Goal: Task Accomplishment & Management: Manage account settings

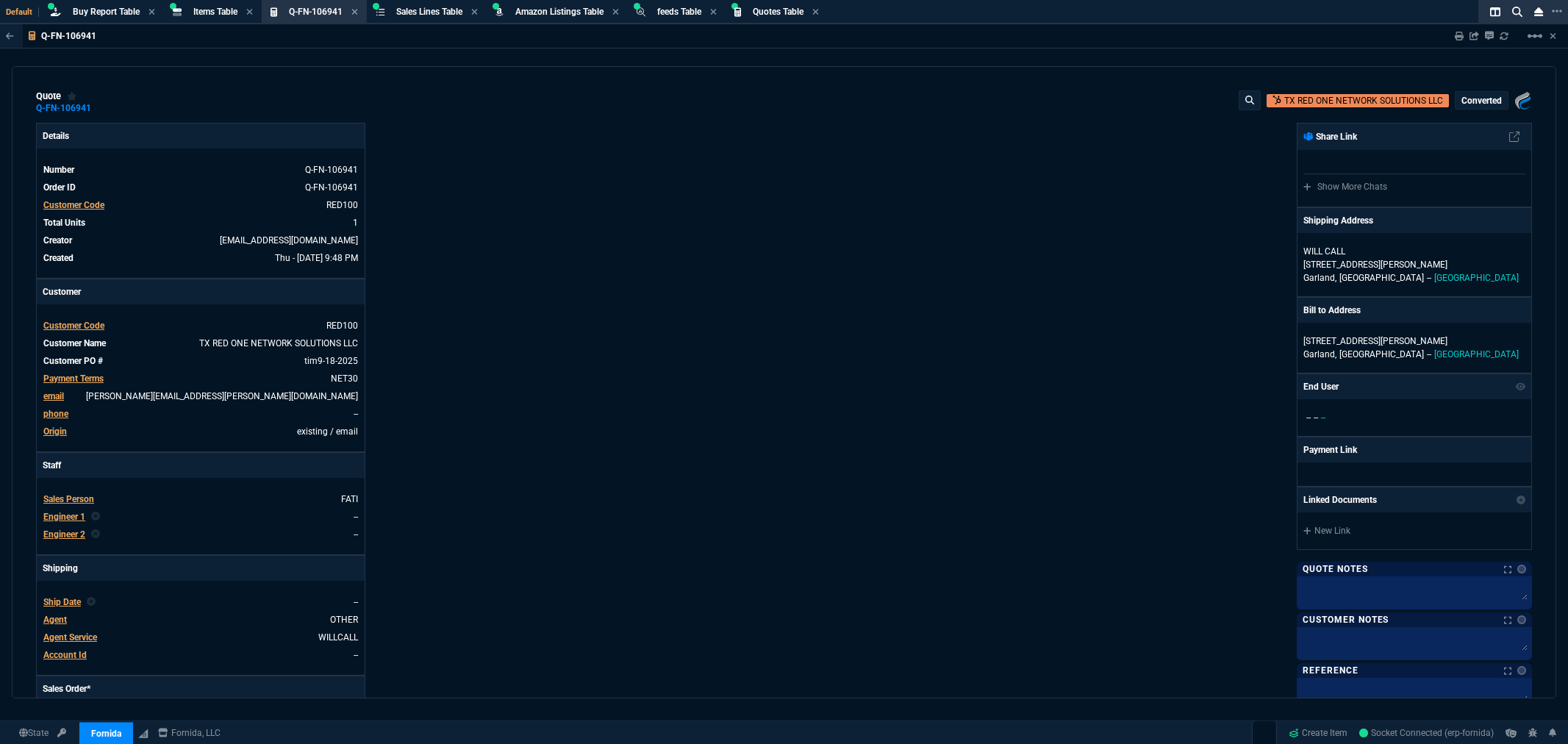
select select "8: NEPT"
click at [577, 179] on div "Details Number Q-FN-106941 Order ID Q-FN-106941 Customer Code RED100 Total Unit…" at bounding box center [410, 494] width 748 height 741
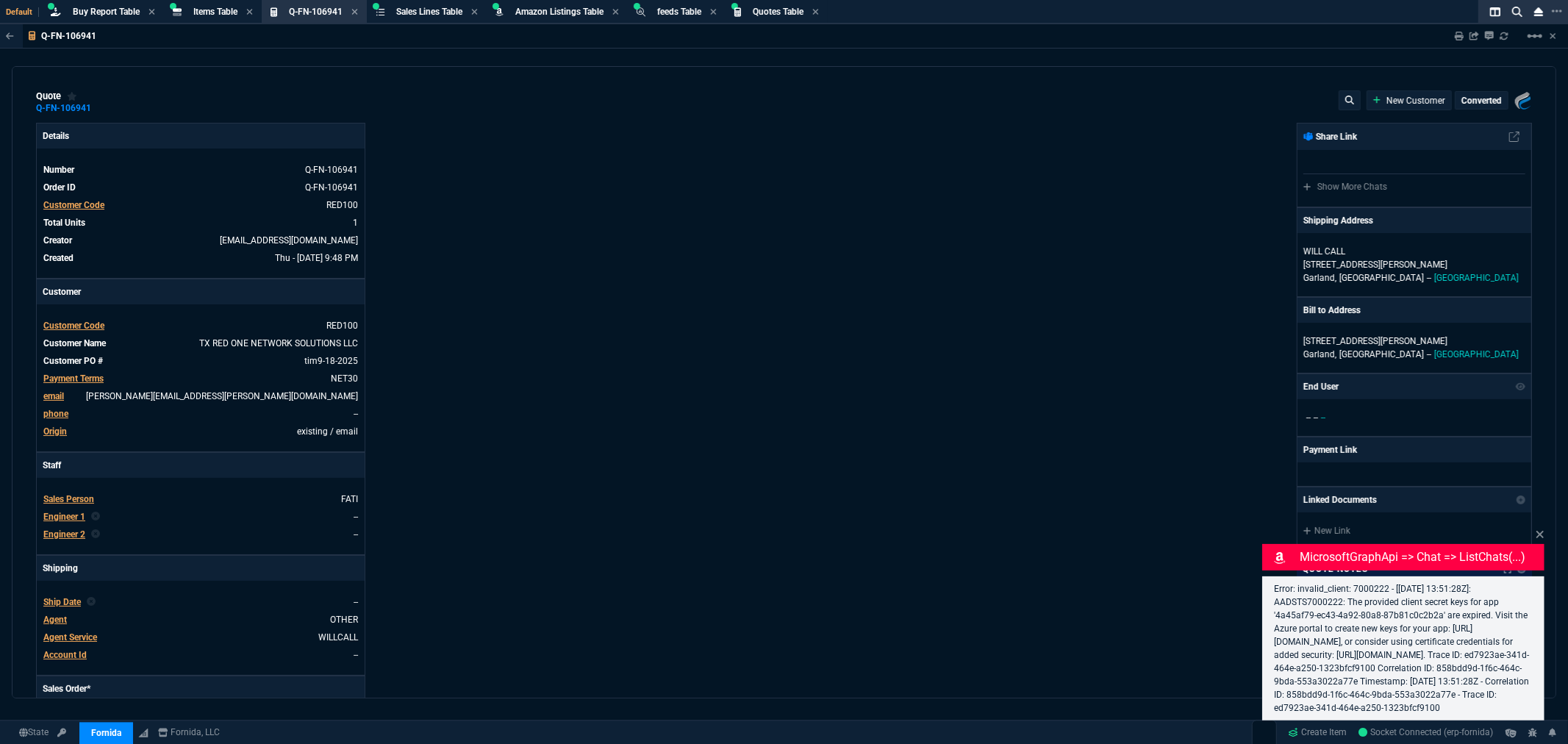
type input "10"
type input "255"
type input "4041.58"
select select "8: NEPT"
type input "35"
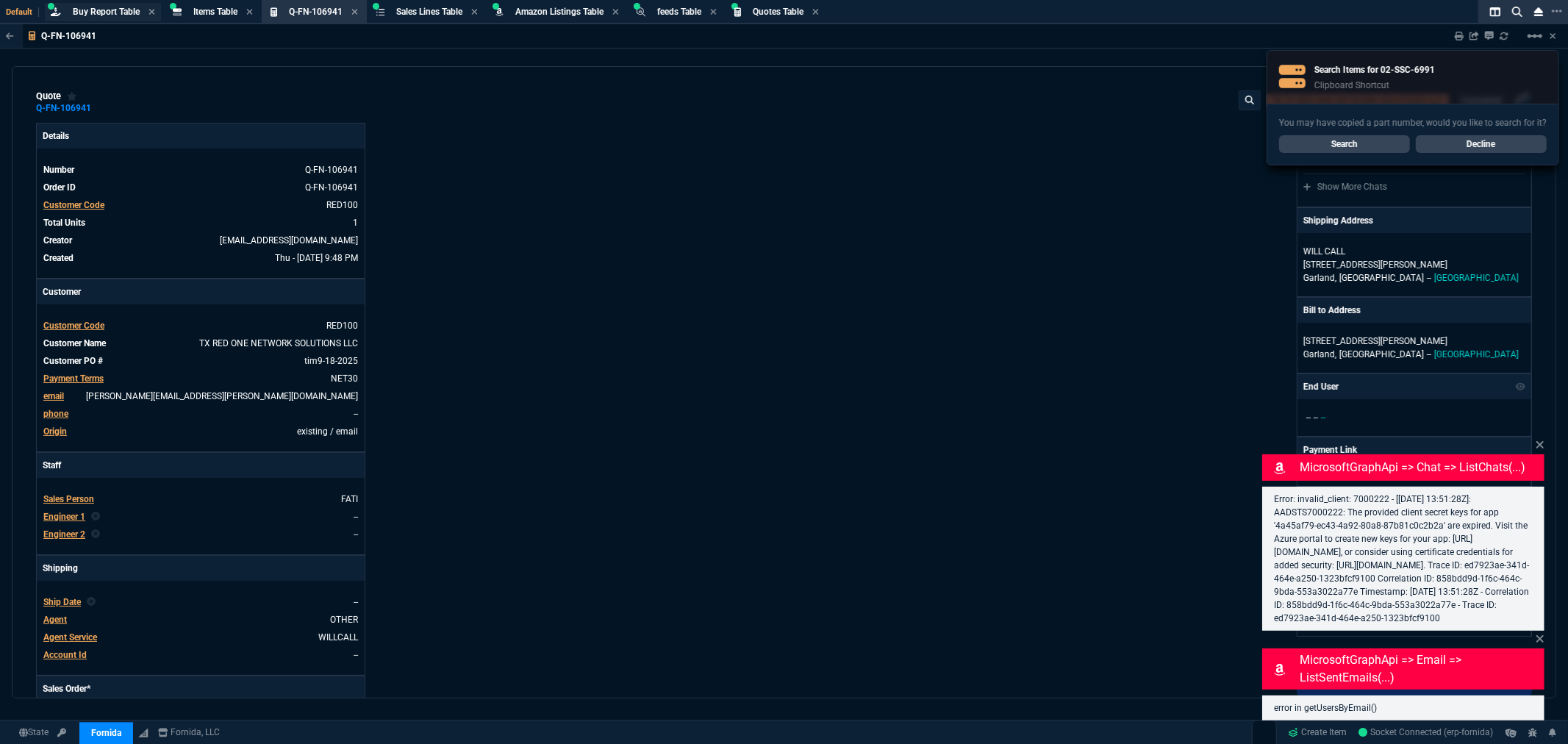
click at [83, 8] on span "Buy Report Table" at bounding box center [107, 11] width 67 height 10
type input "10"
type input "255"
type input "4041.58"
type input "35"
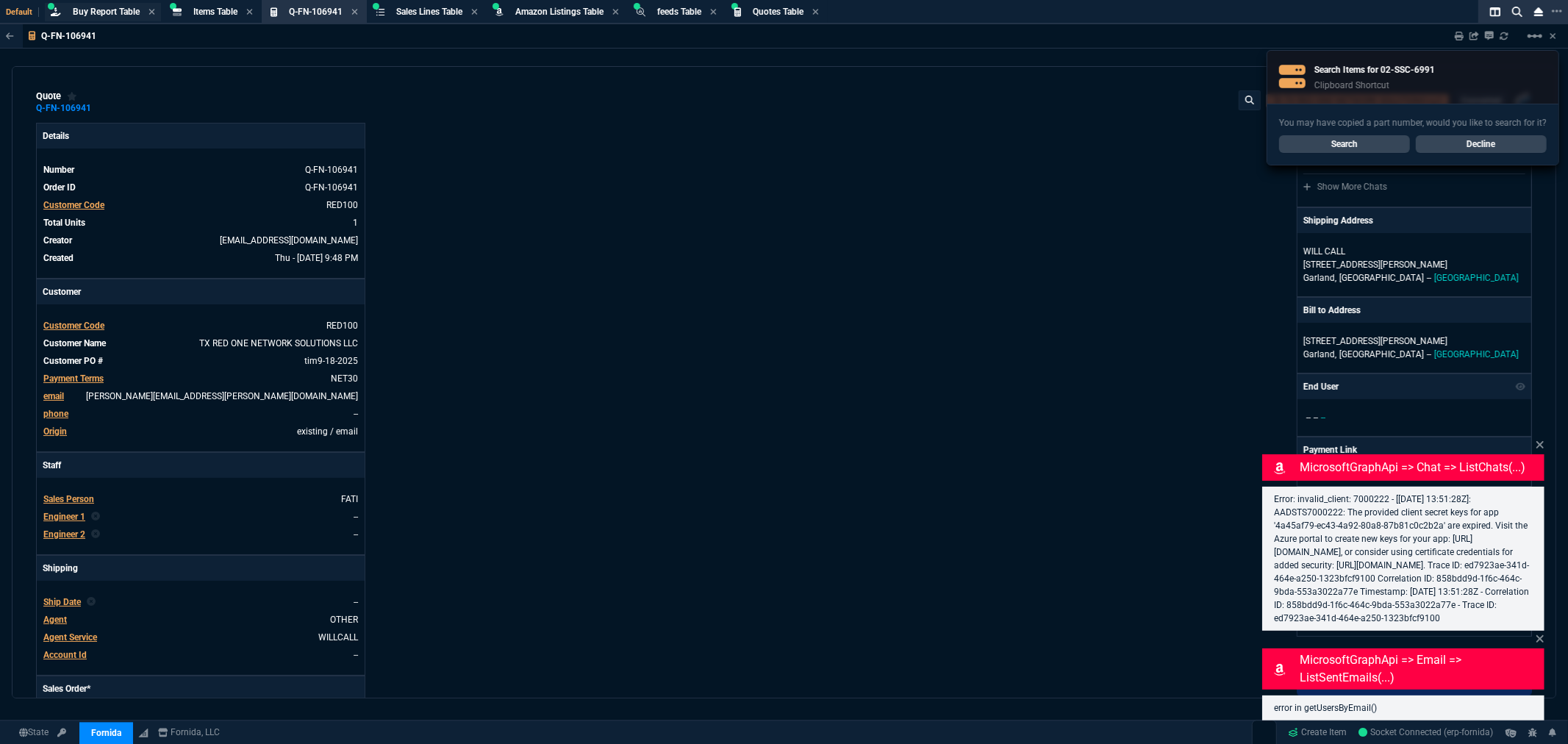
click at [110, 10] on span "Buy Report Table" at bounding box center [107, 11] width 67 height 10
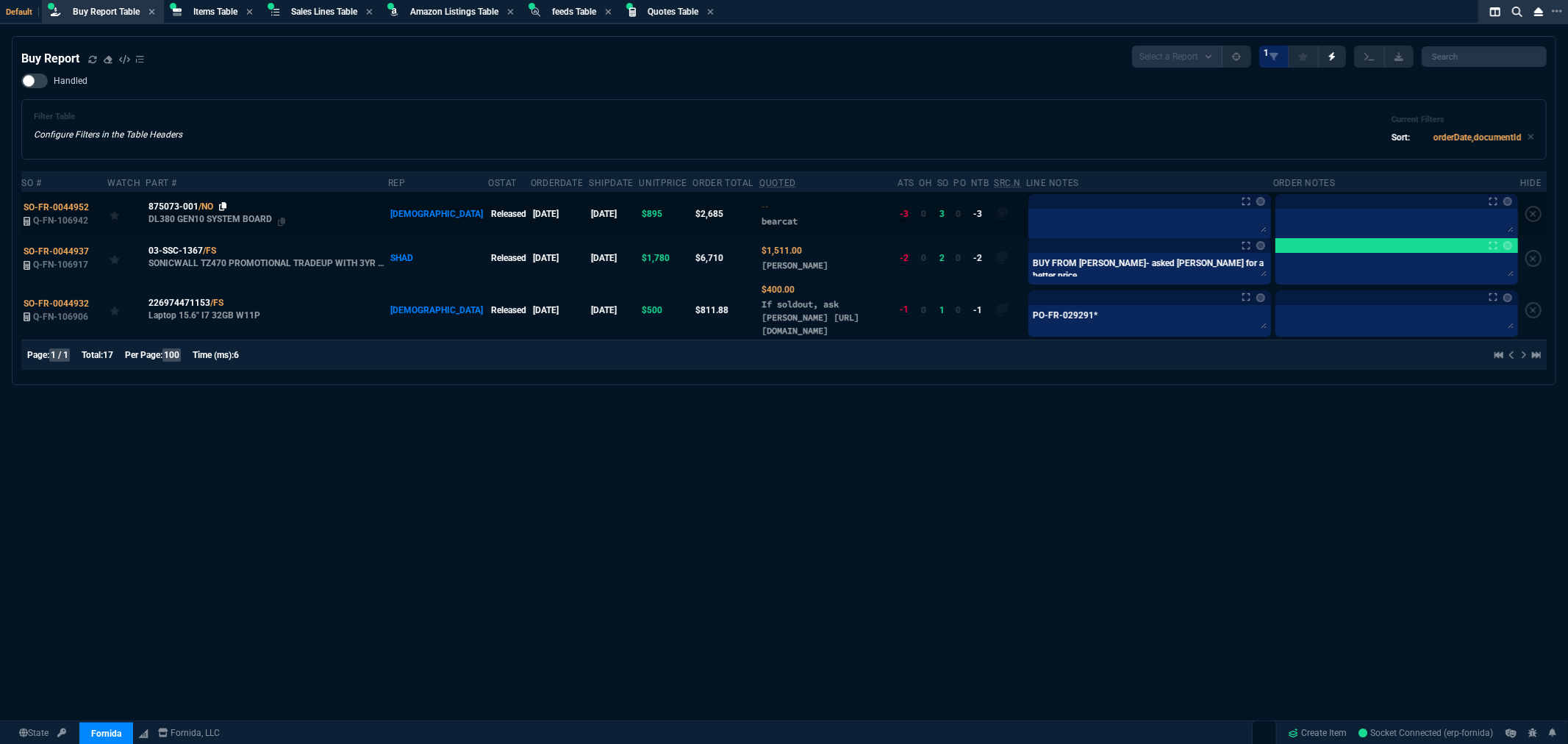
click at [224, 203] on icon at bounding box center [222, 207] width 8 height 9
click at [1031, 229] on textarea at bounding box center [1150, 222] width 237 height 22
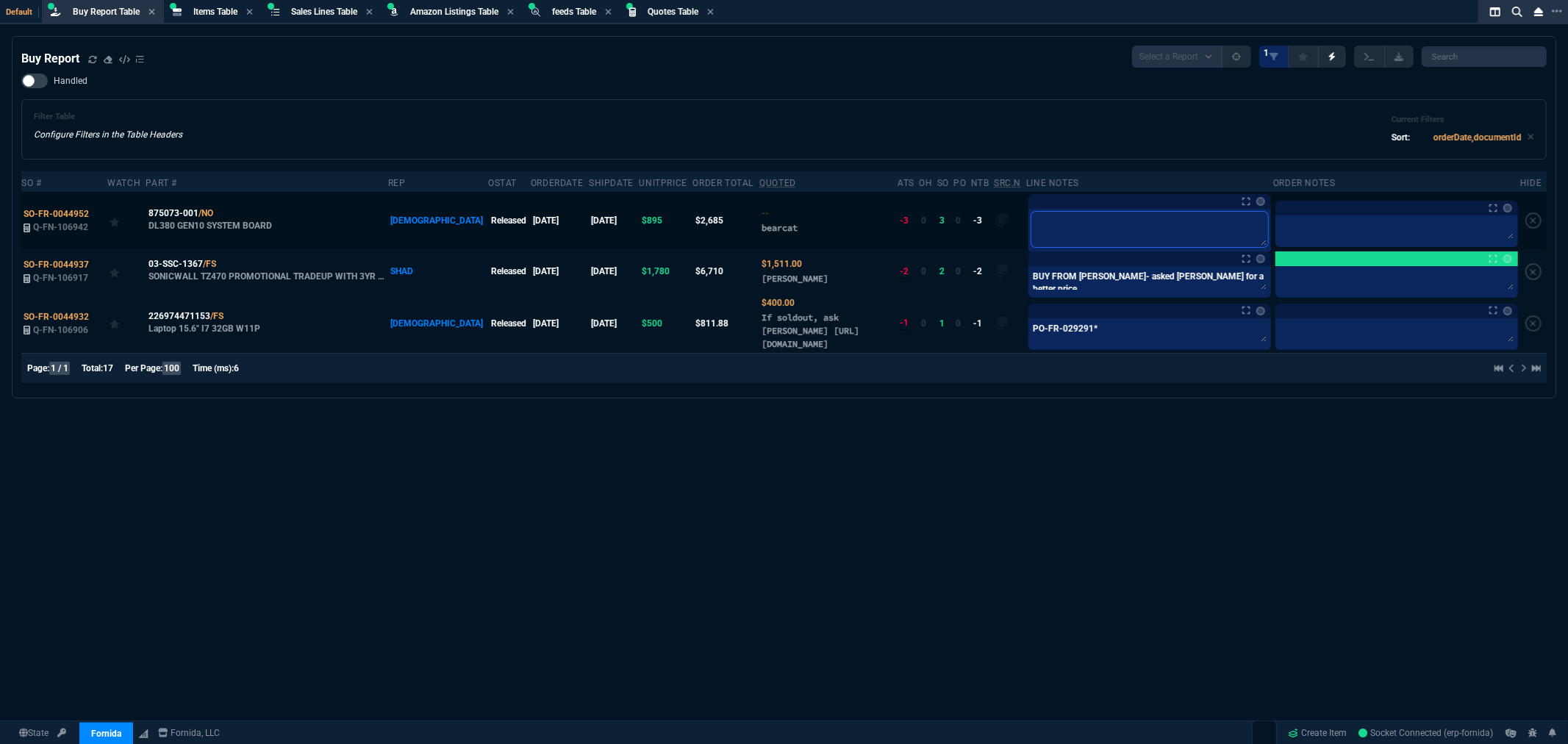
paste textarea "PO-FR-029311*"
type textarea "PO-FR-029311*"
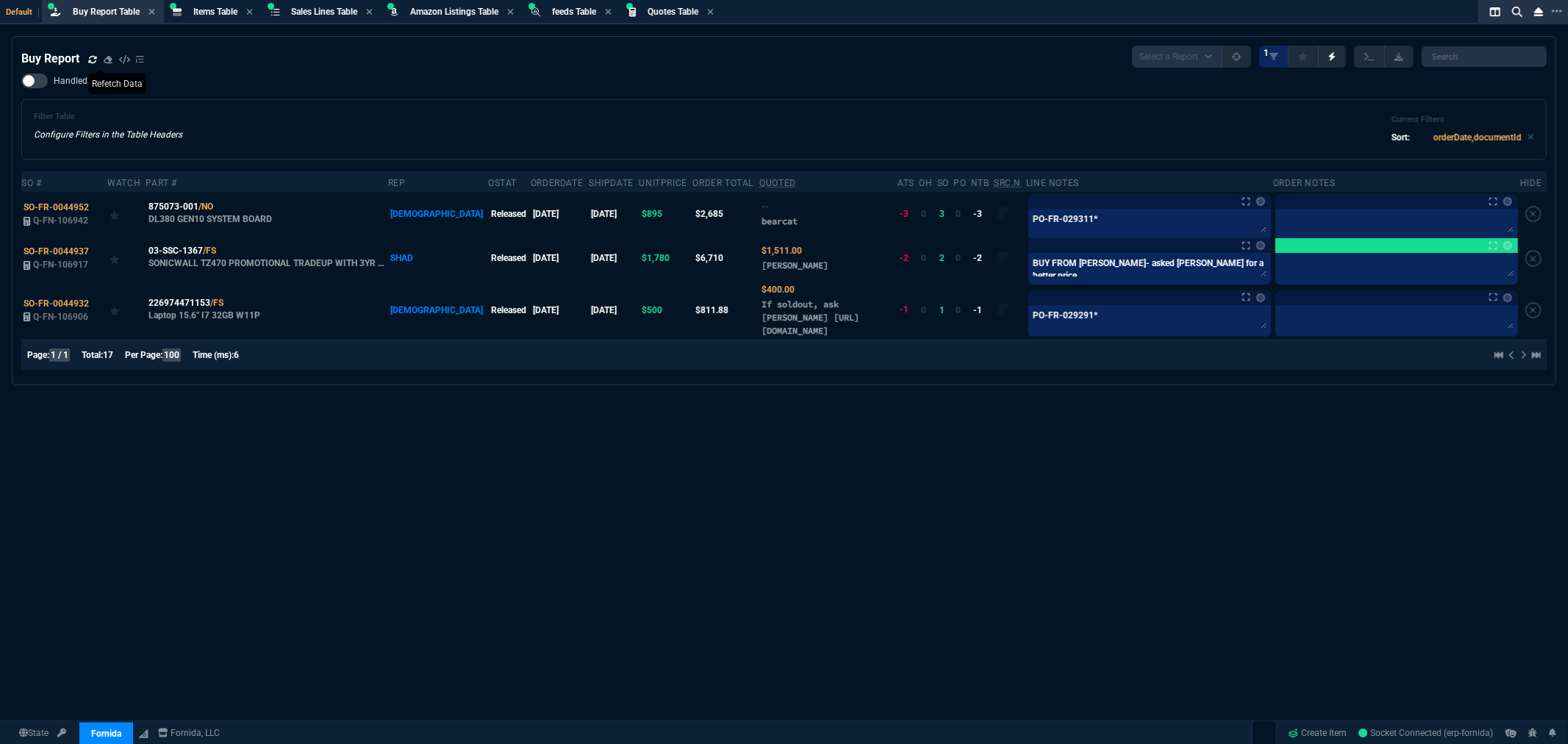
click at [91, 55] on icon at bounding box center [93, 60] width 9 height 9
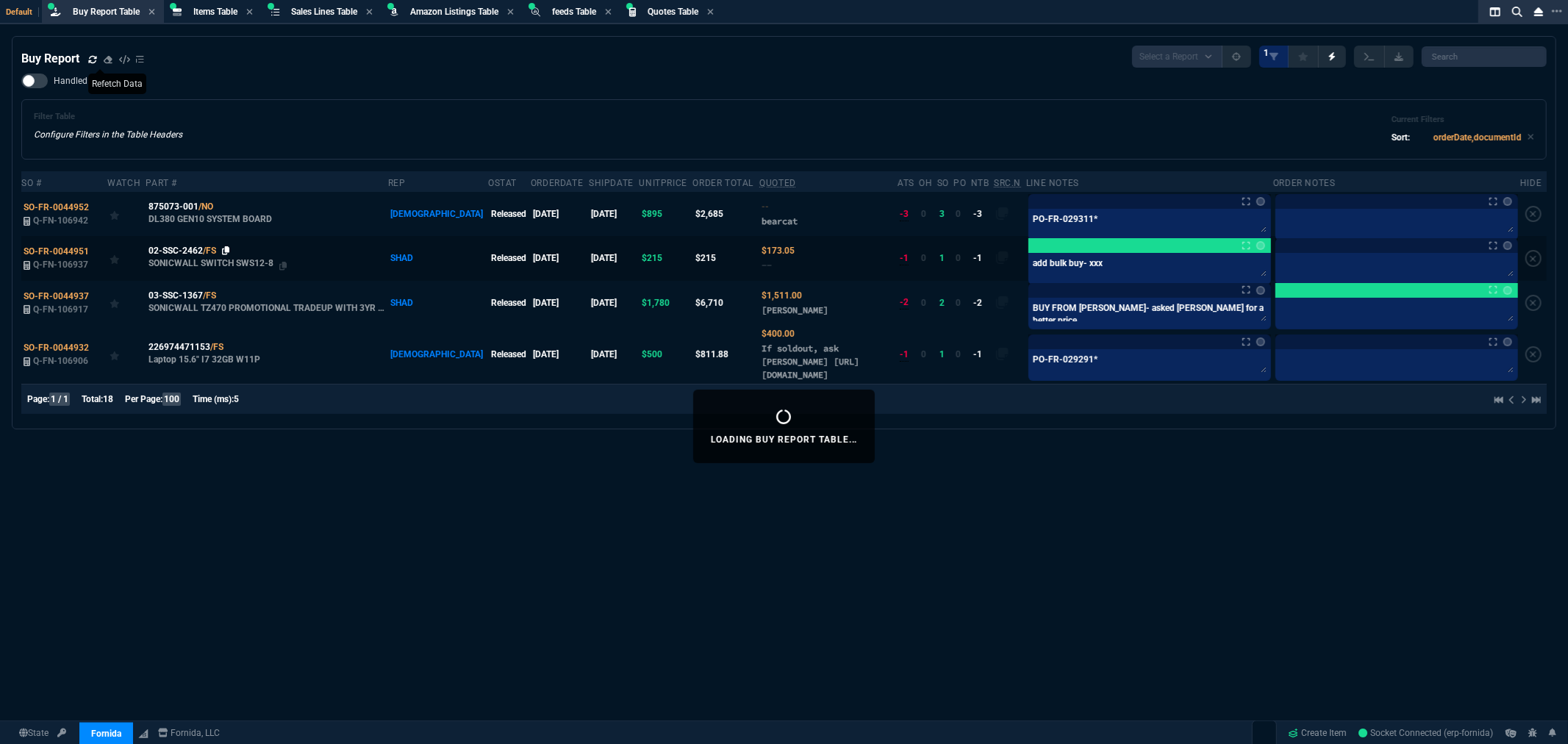
click at [228, 248] on icon at bounding box center [226, 250] width 8 height 9
click at [89, 57] on div "Buy Report" at bounding box center [83, 59] width 123 height 18
click at [94, 55] on icon at bounding box center [92, 59] width 8 height 7
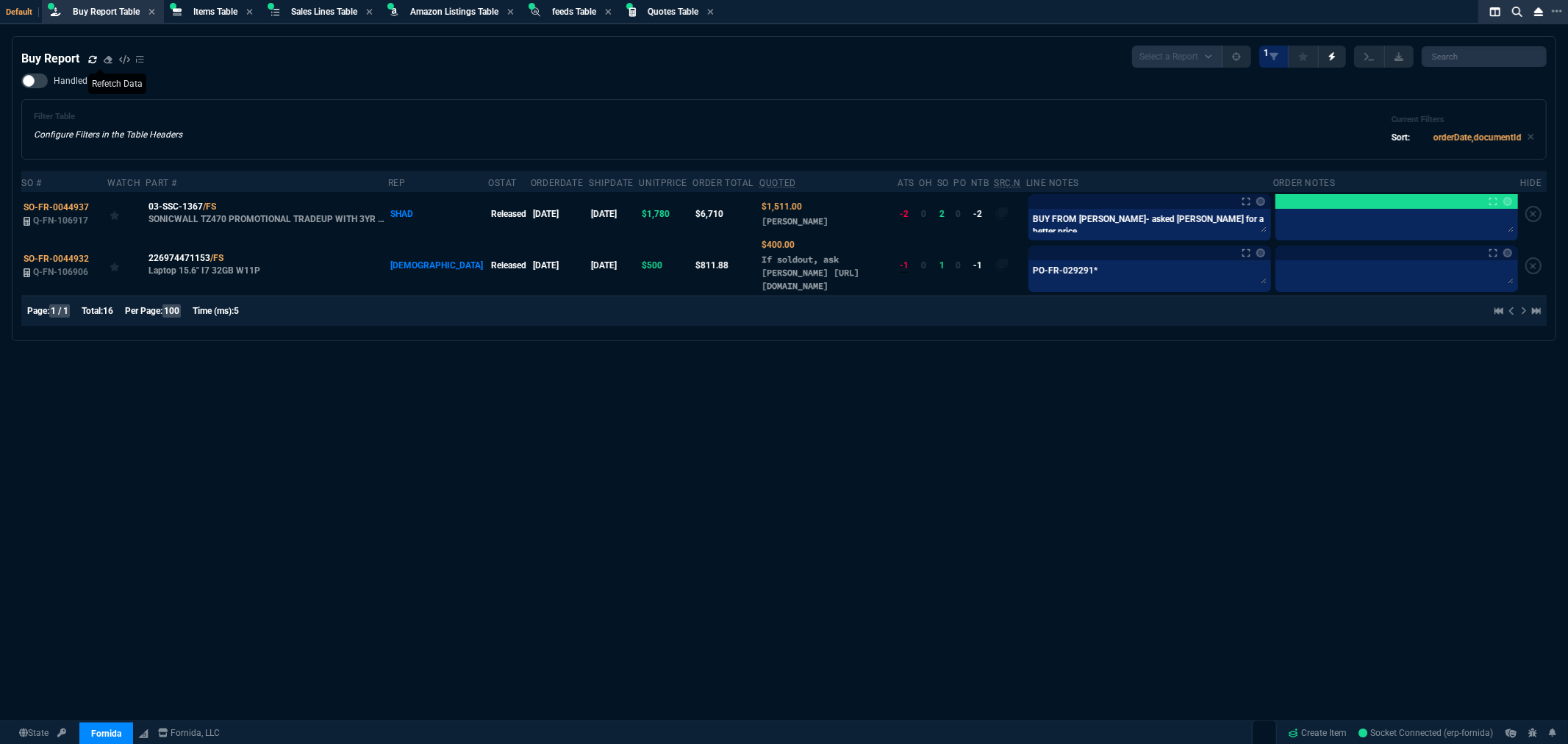
click at [1285, 488] on div "Buy Report Select a Report Not Purchased 1 Handled Filter Table Configure Filte…" at bounding box center [784, 426] width 1568 height 780
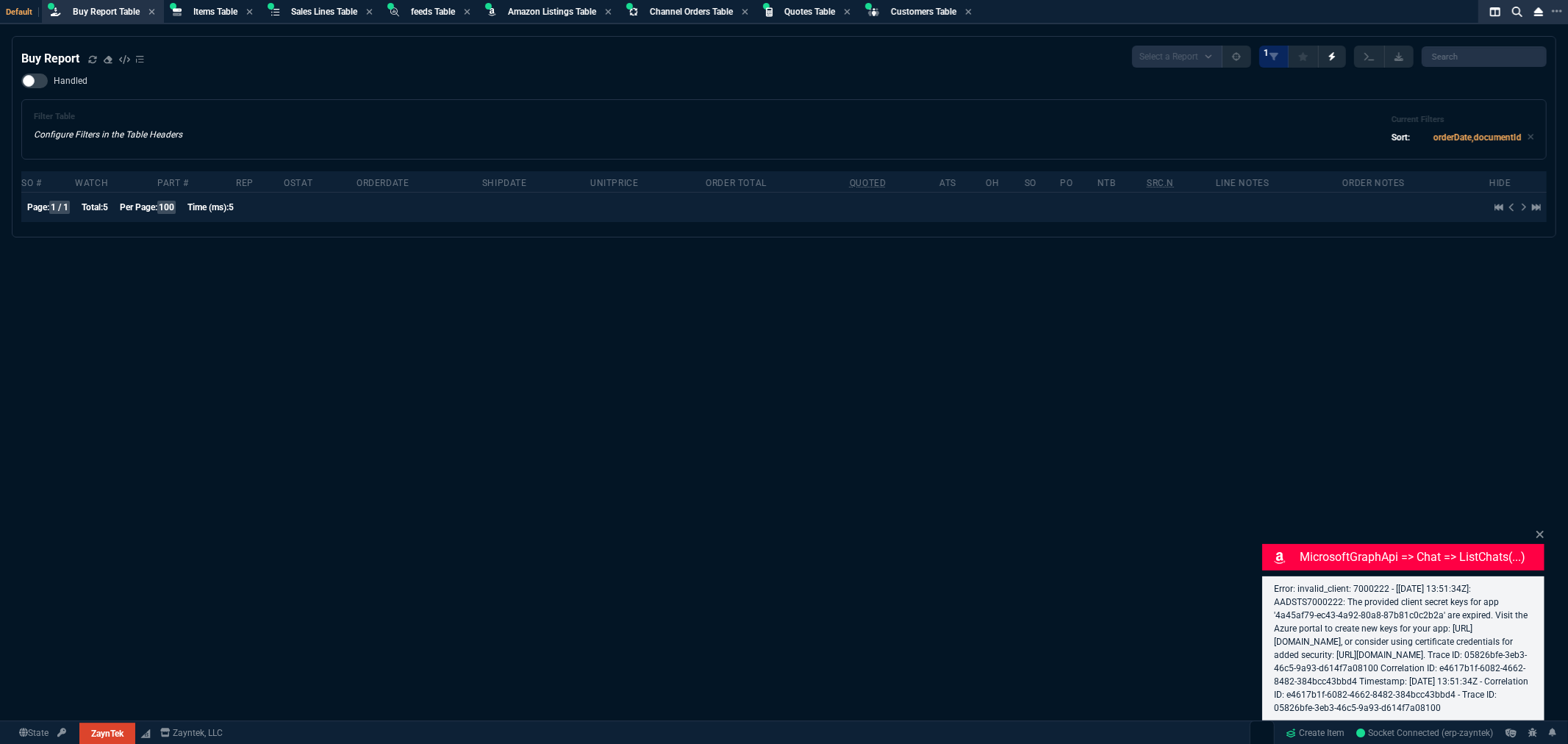
select select "8: NEPT"
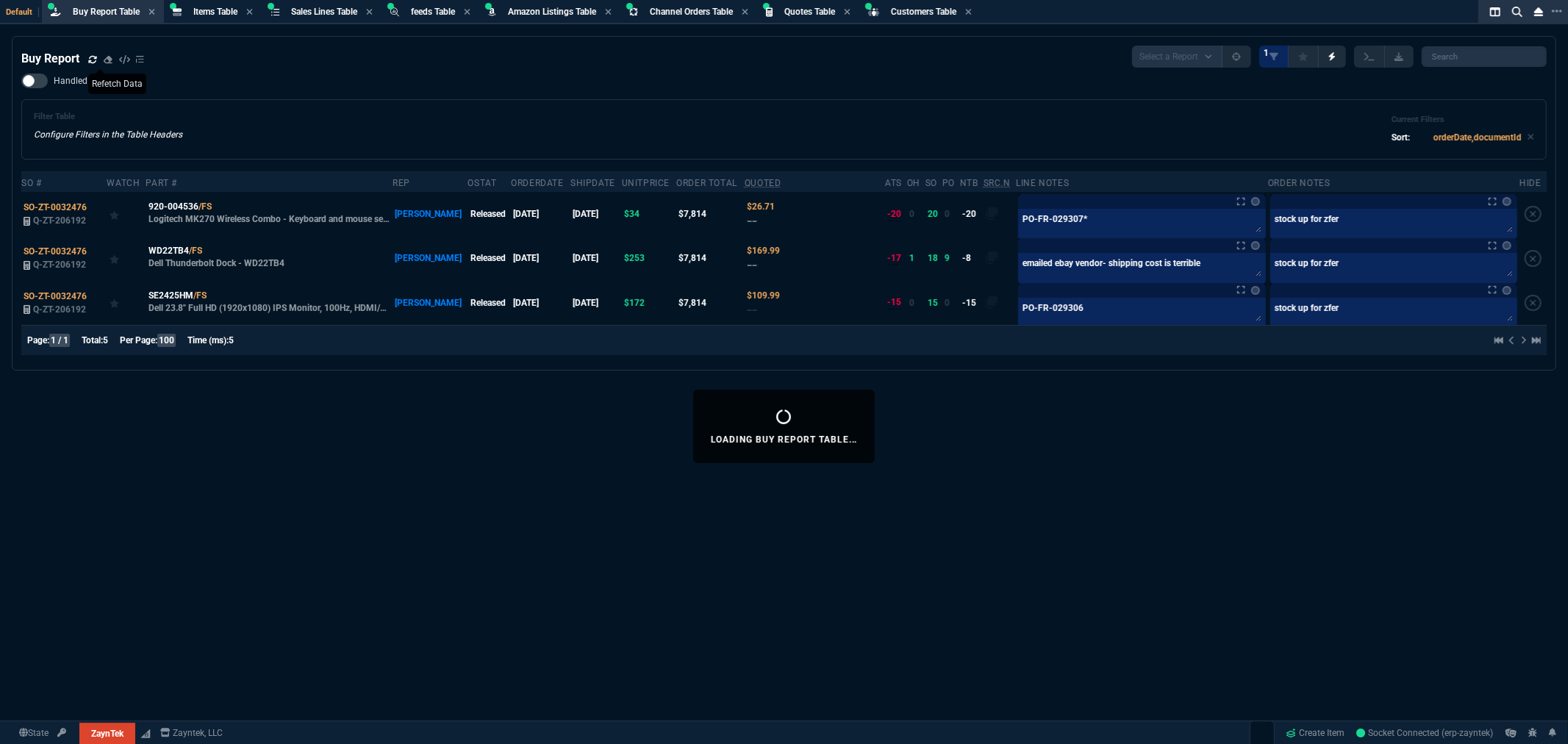
click at [89, 56] on icon at bounding box center [93, 60] width 9 height 9
click at [864, 518] on div "Buy Report Select a Report Not Purchased 1 Handled Filter Table Configure Filte…" at bounding box center [784, 426] width 1568 height 780
click at [446, 108] on div "Filter Table Configure Filters in the Table Headers Current Filters Sort: order…" at bounding box center [784, 129] width 1526 height 61
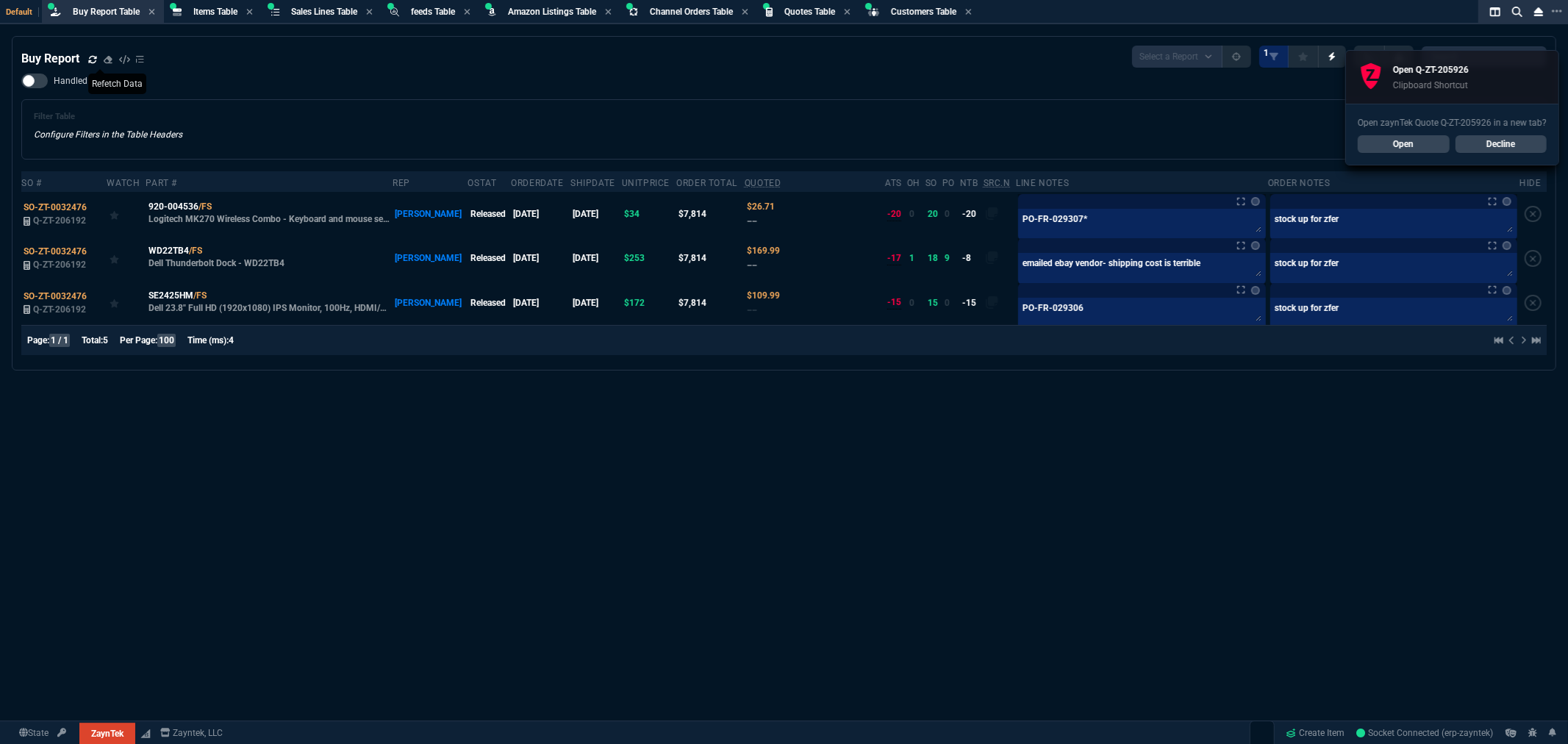
click at [1389, 144] on link "Open" at bounding box center [1404, 145] width 92 height 18
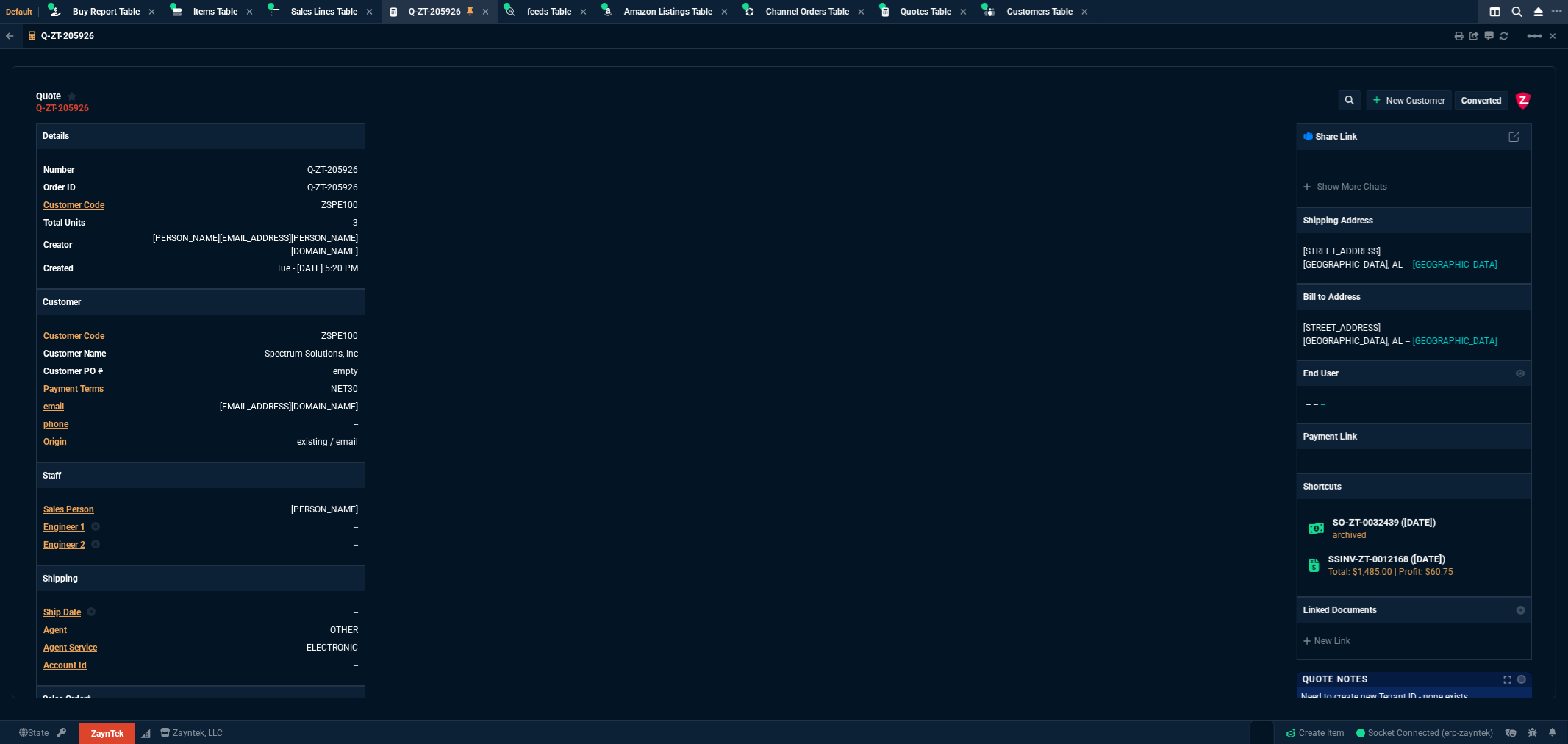
type input "11"
type input "52"
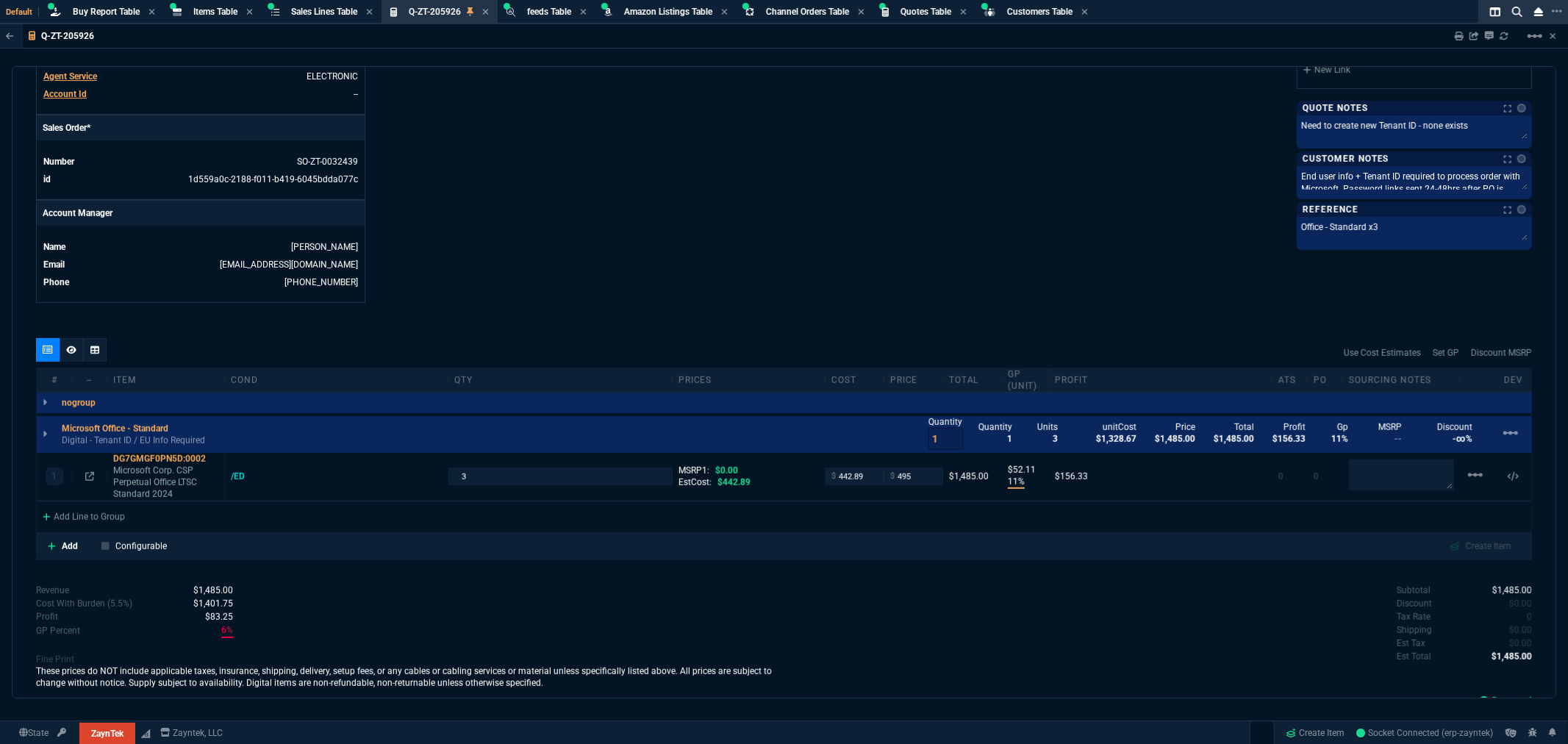
scroll to position [610, 0]
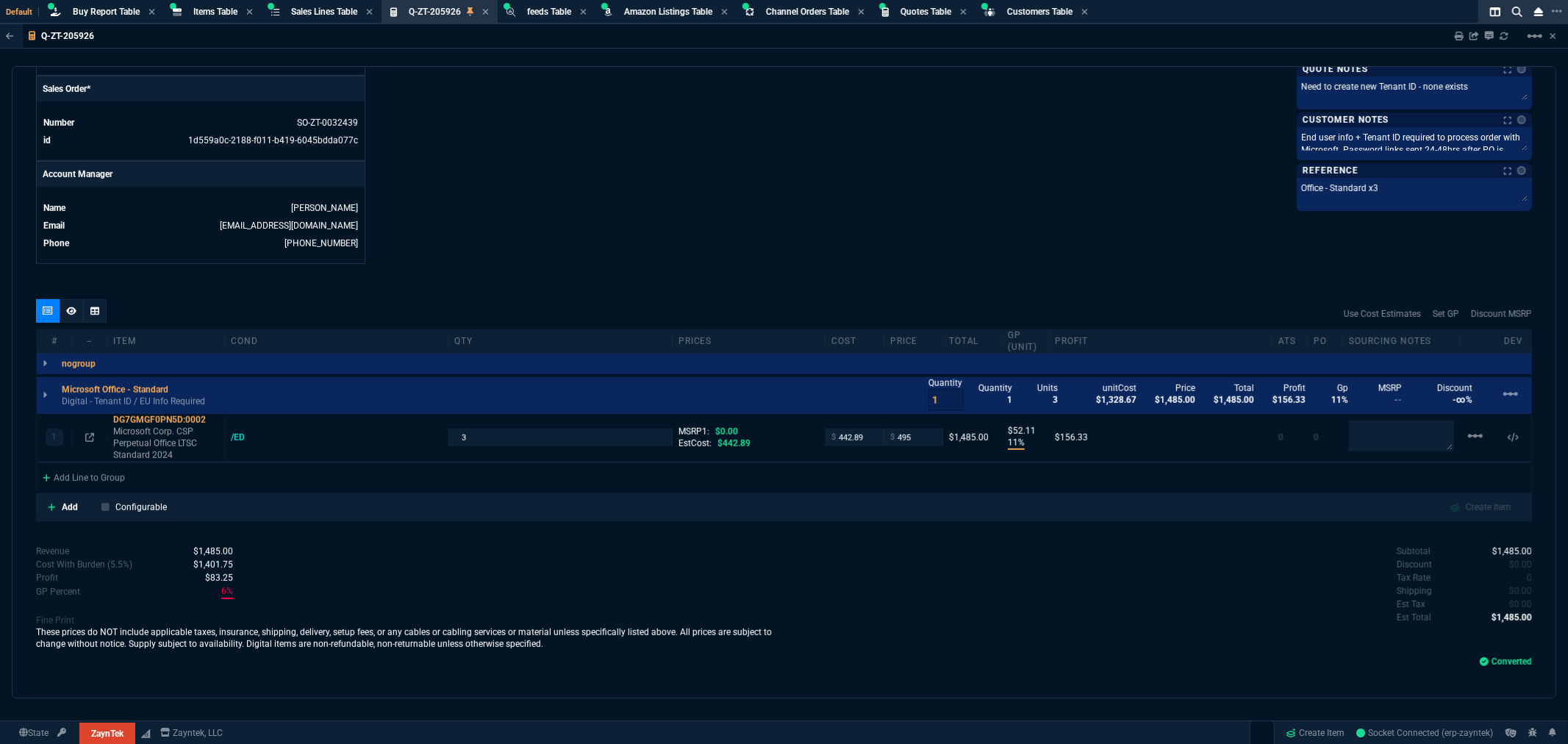
click at [869, 261] on div "quote Q-ZT-205926 Spectrum Solutions, Inc converted ZaynTek, LLC 2609 Technolog…" at bounding box center [784, 381] width 1545 height 632
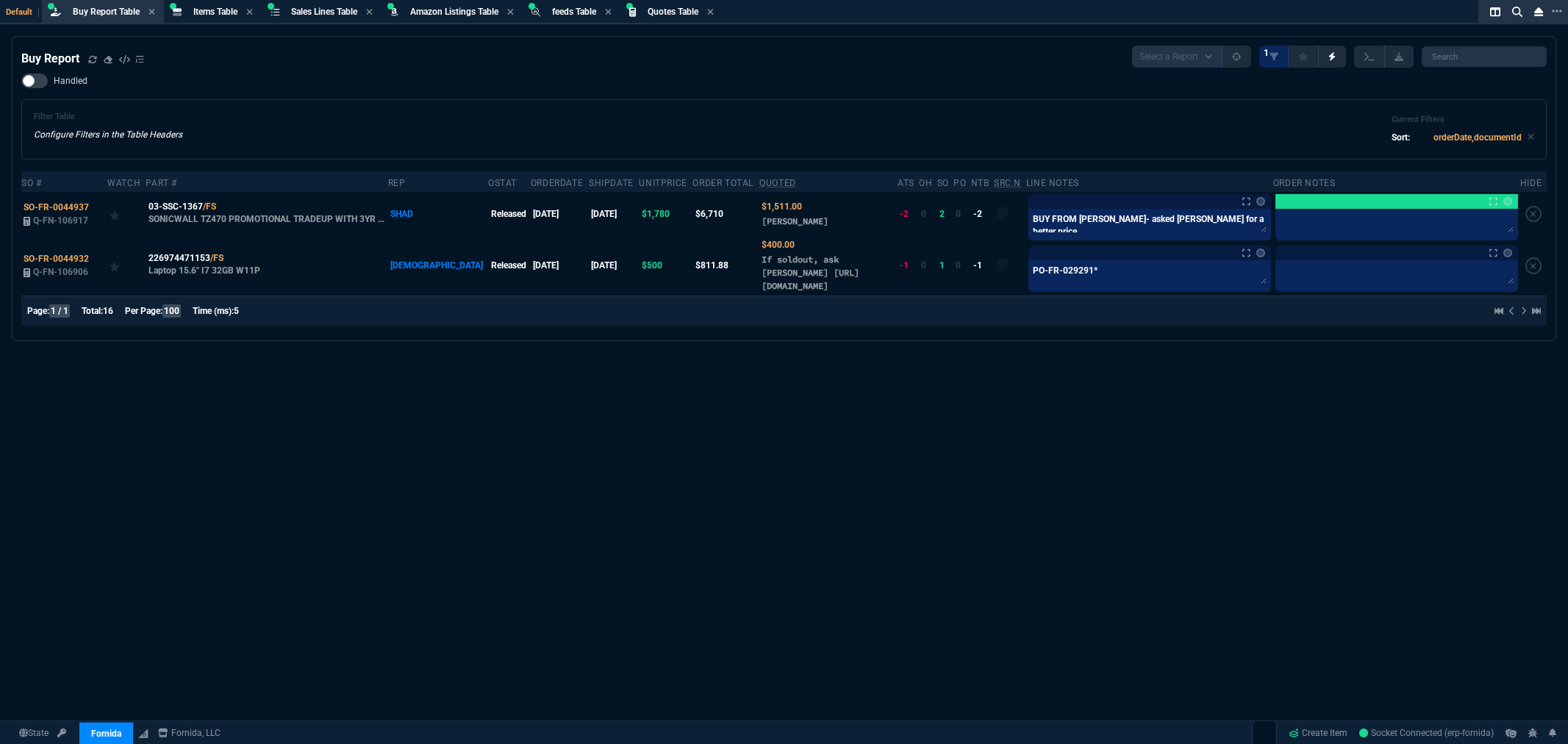
select select "8: NEPT"
click at [672, 8] on span "Quotes Table" at bounding box center [673, 11] width 51 height 10
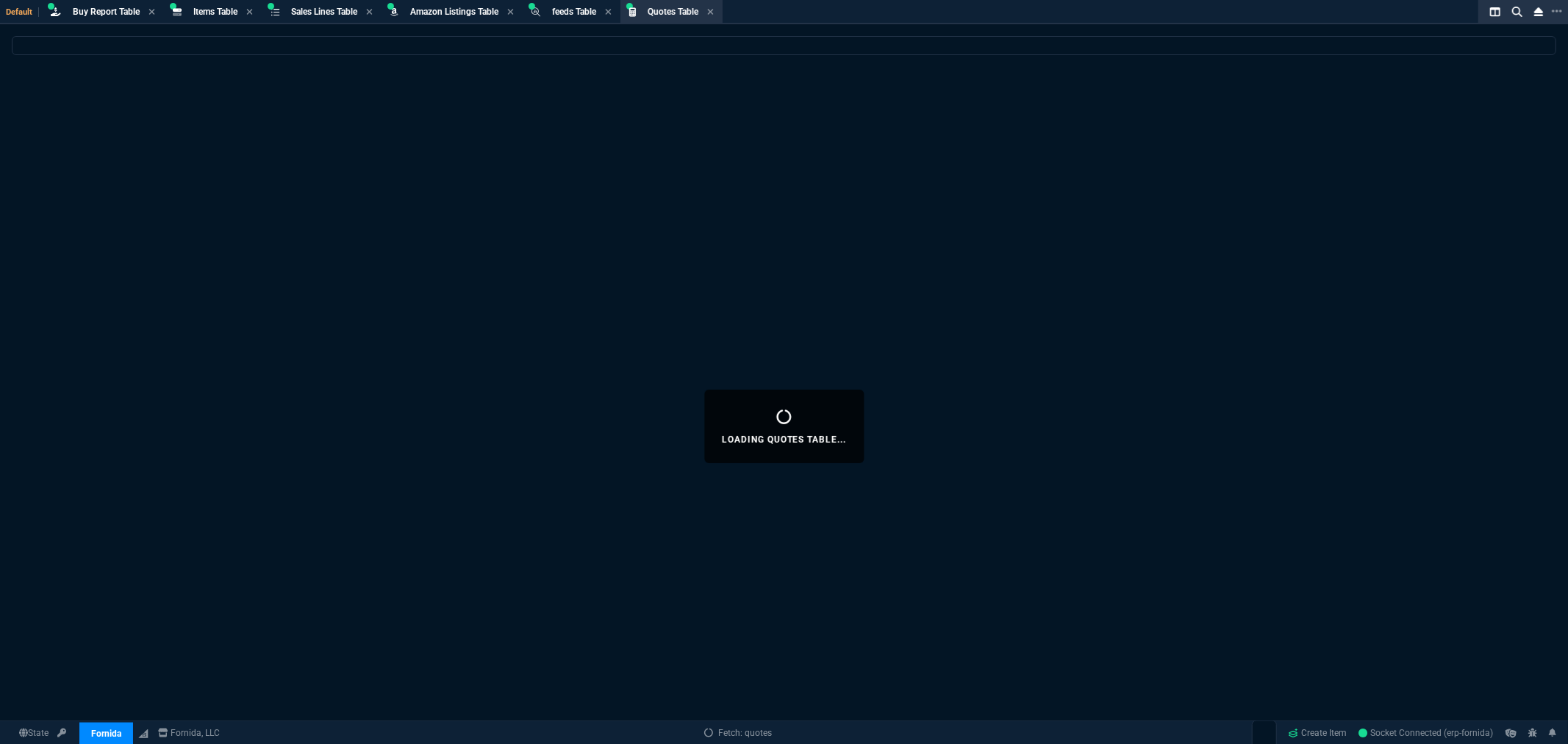
select select
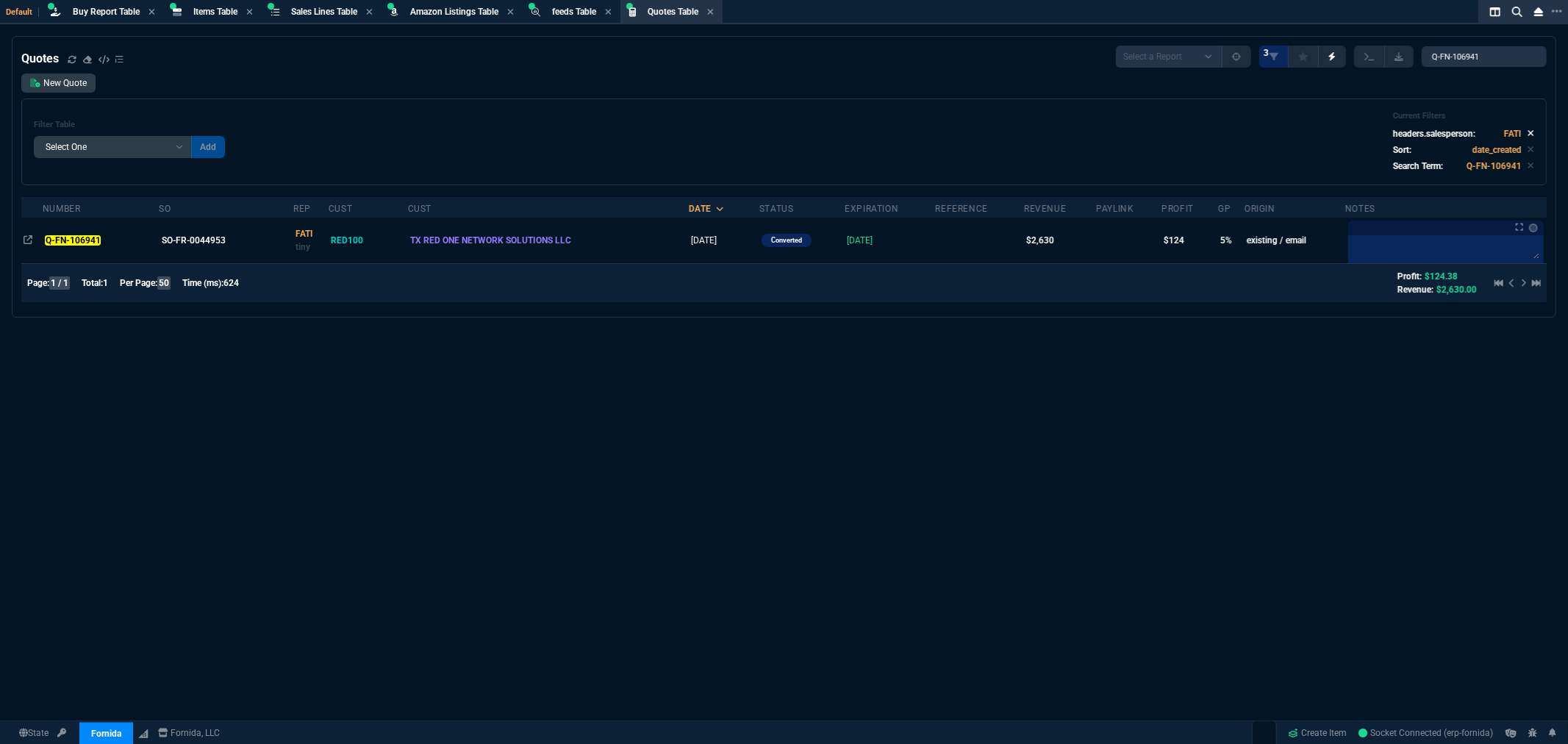
click at [1528, 135] on icon at bounding box center [1531, 134] width 6 height 6
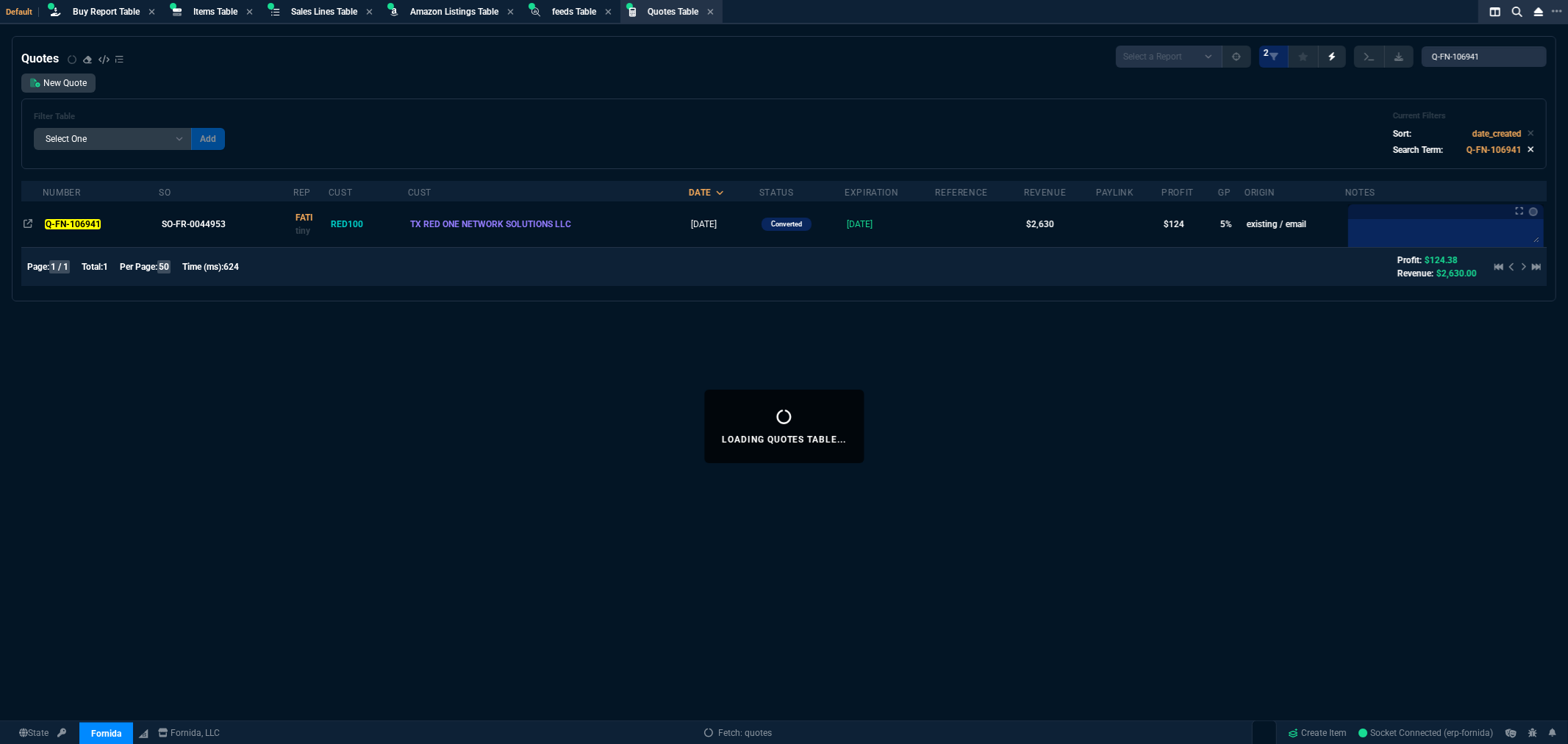
click at [1528, 147] on icon at bounding box center [1531, 150] width 6 height 6
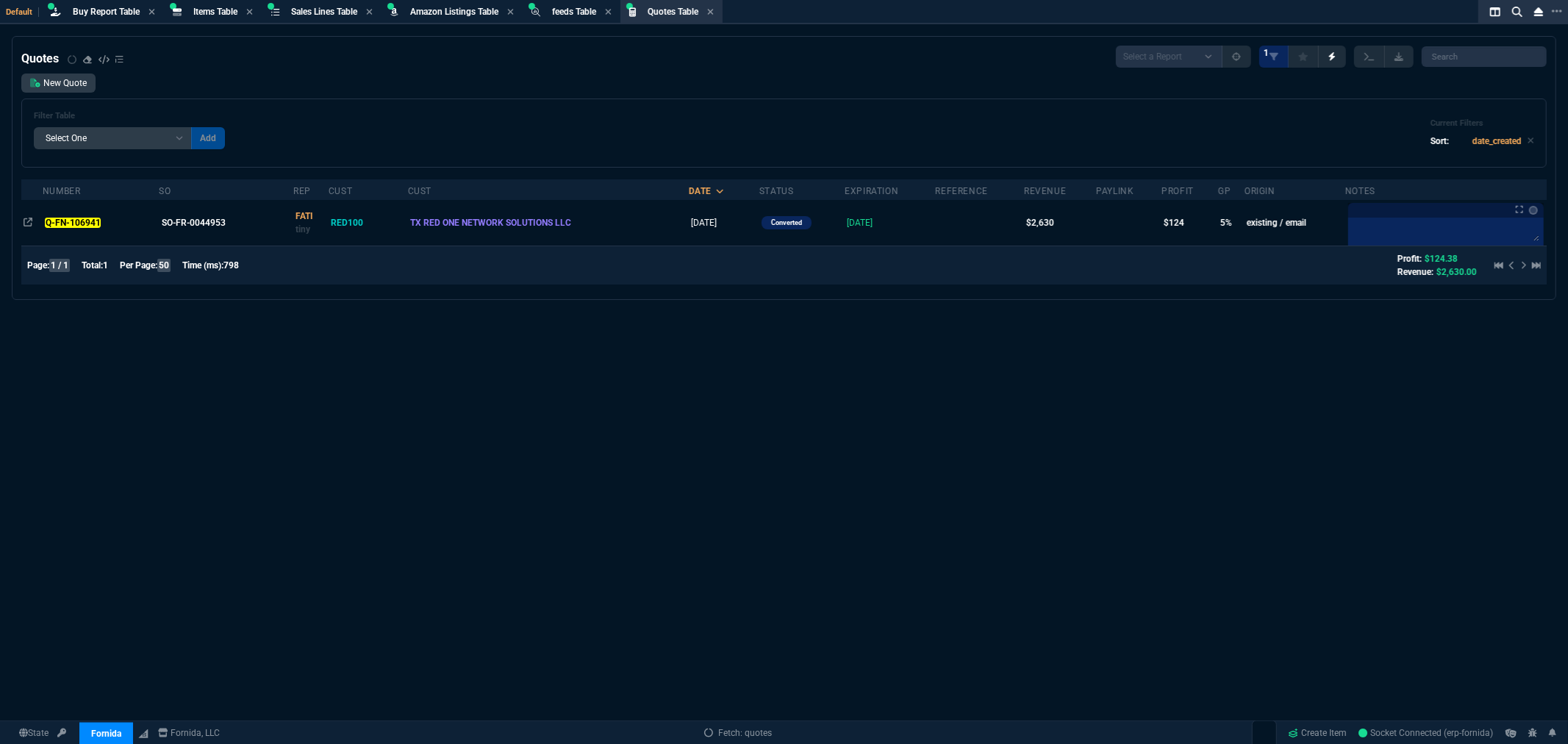
click at [176, 137] on select "Add Filter () creator (creator) Cust (headers.customerNumber) Cust (headers._cu…" at bounding box center [112, 138] width 158 height 22
select select "14: Object"
click at [33, 127] on select "Add Filter () creator (creator) Cust (headers.customerNumber) Cust (headers._cu…" at bounding box center [112, 138] width 158 height 22
click at [252, 136] on select "Equal to In List Not Equal to" at bounding box center [230, 138] width 78 height 22
select select "0: $eq"
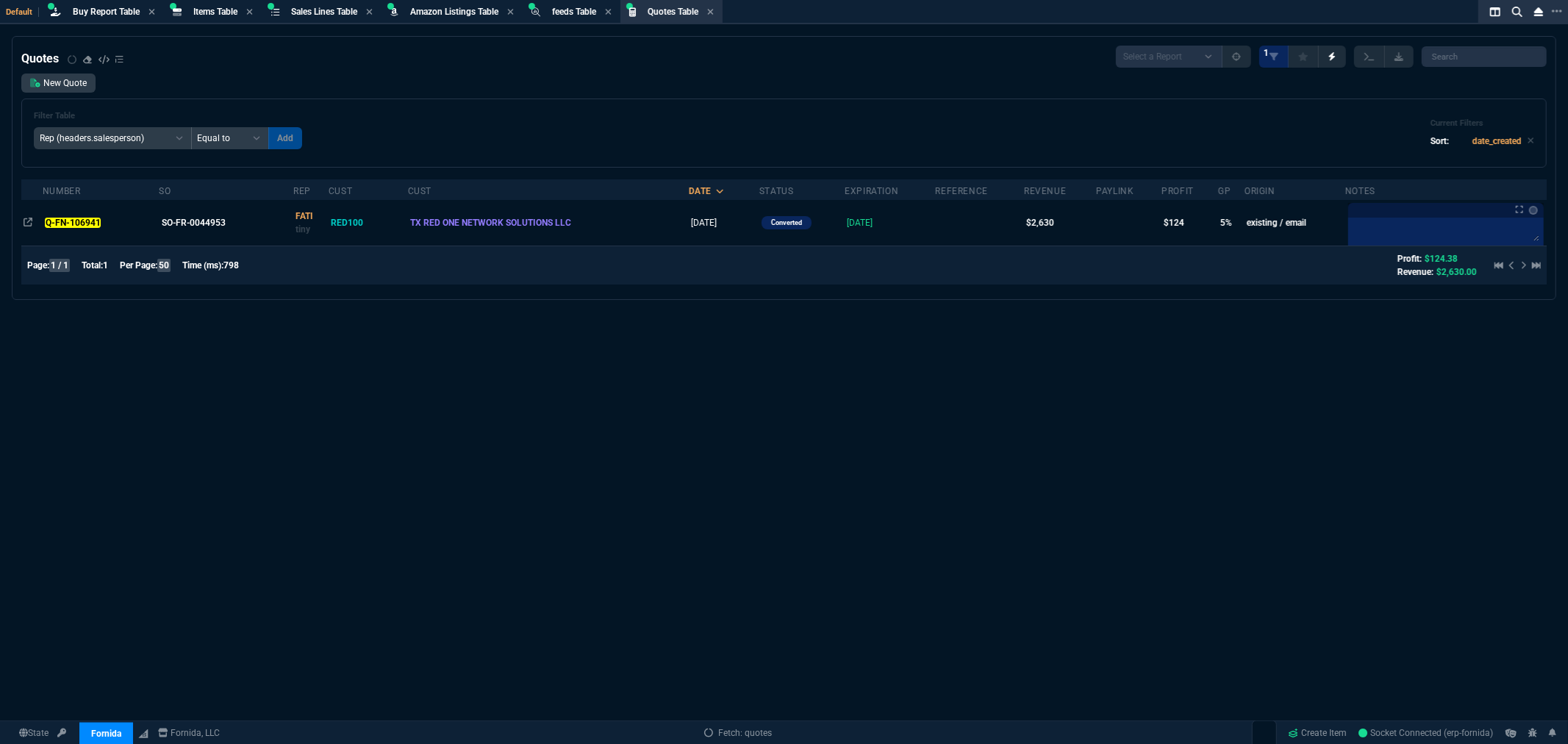
click at [191, 127] on select "Equal to In List Not Equal to" at bounding box center [230, 138] width 78 height 22
click at [356, 137] on input "text" at bounding box center [334, 138] width 132 height 22
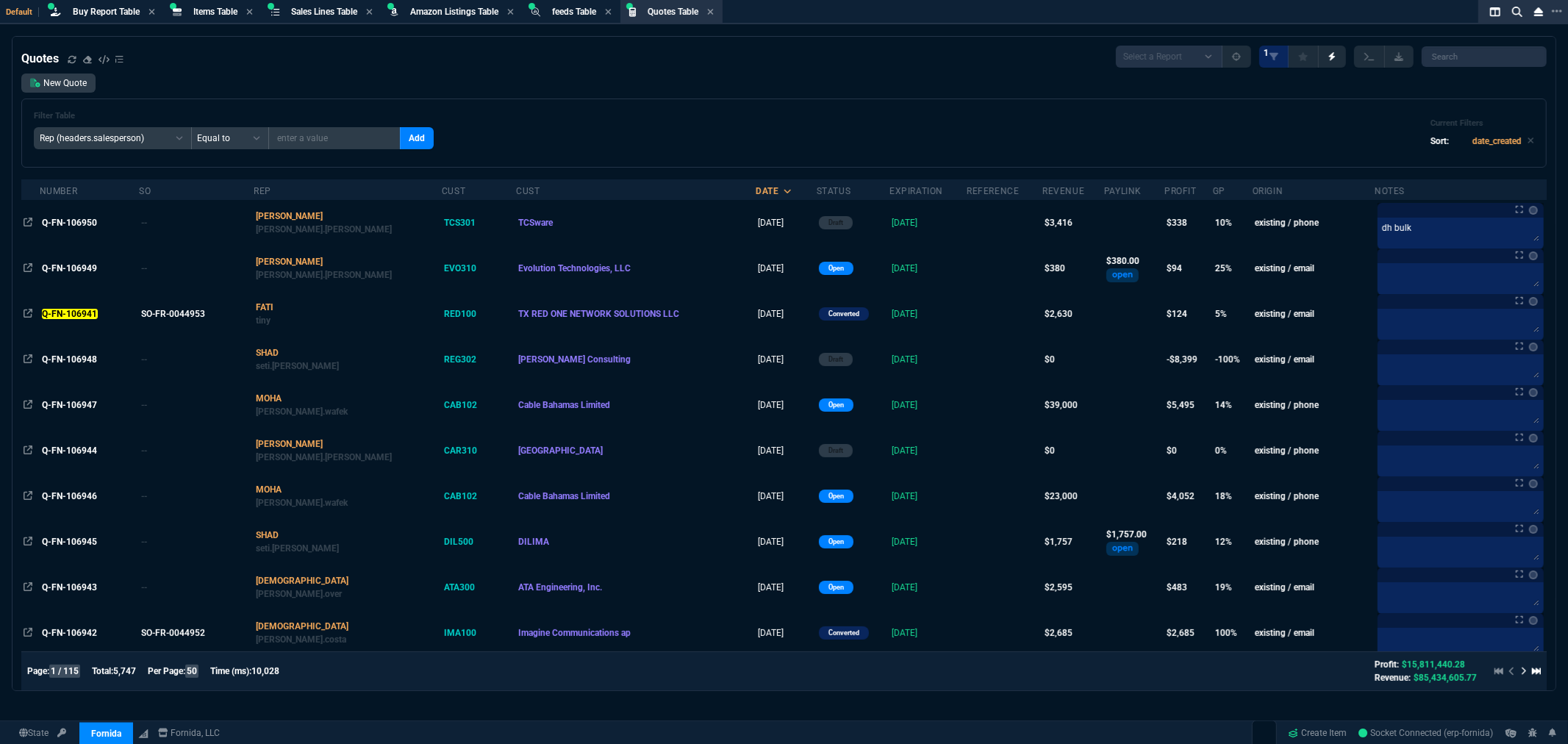
type input "SHAD"
click at [399, 138] on button "Add" at bounding box center [416, 138] width 33 height 22
select select
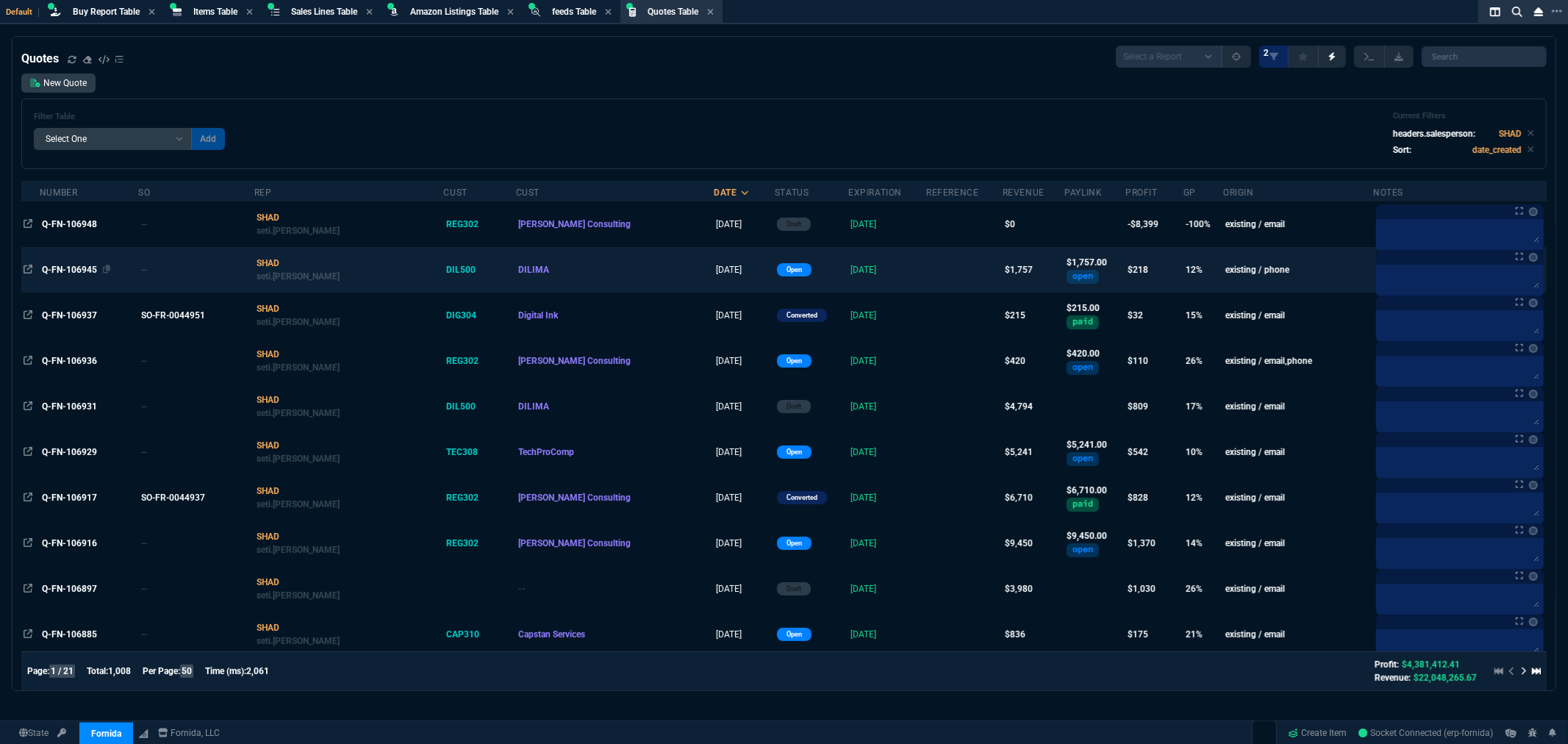
click at [80, 268] on span "Q-FN-106945" at bounding box center [69, 269] width 55 height 10
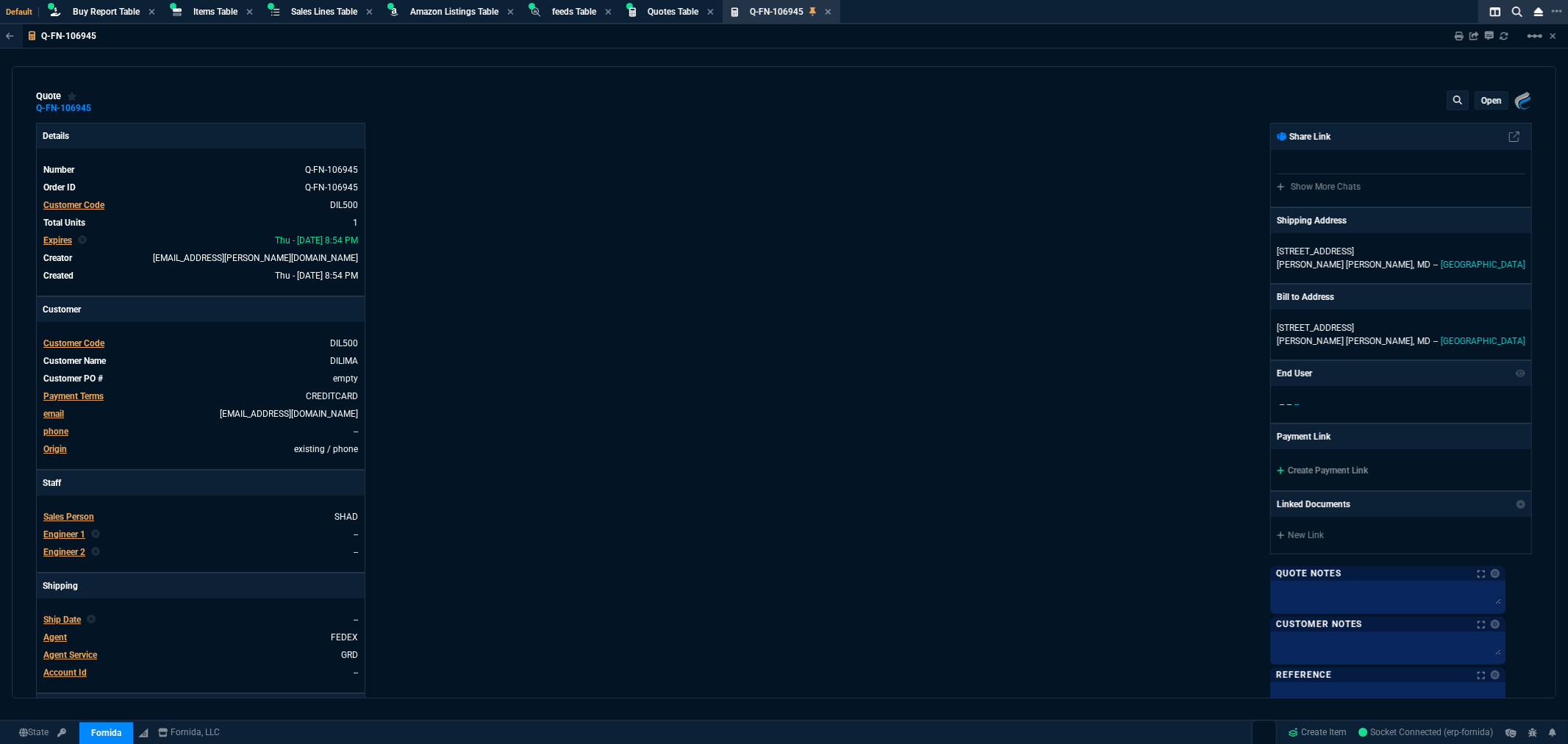
type input "17"
type input "299"
type input "21"
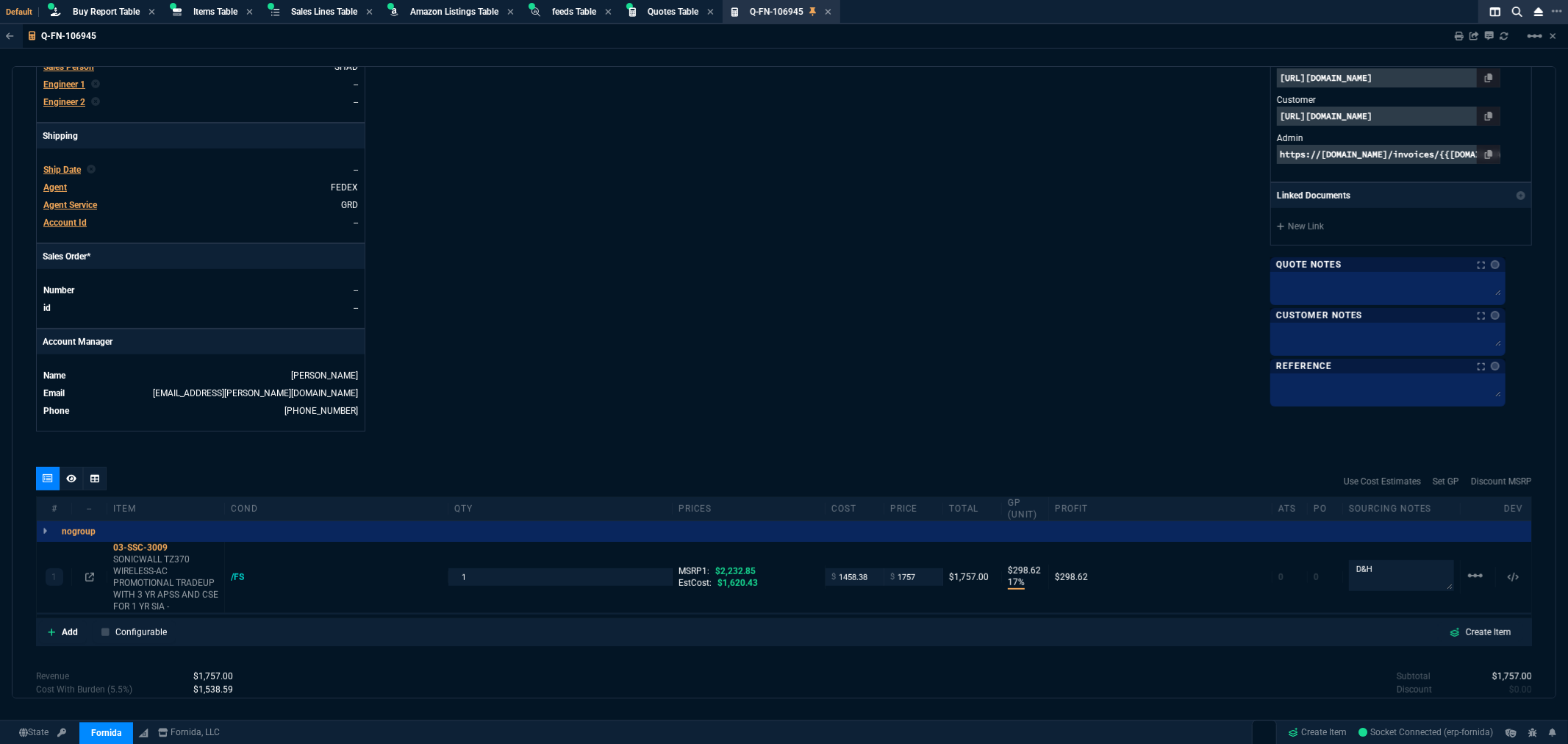
scroll to position [490, 0]
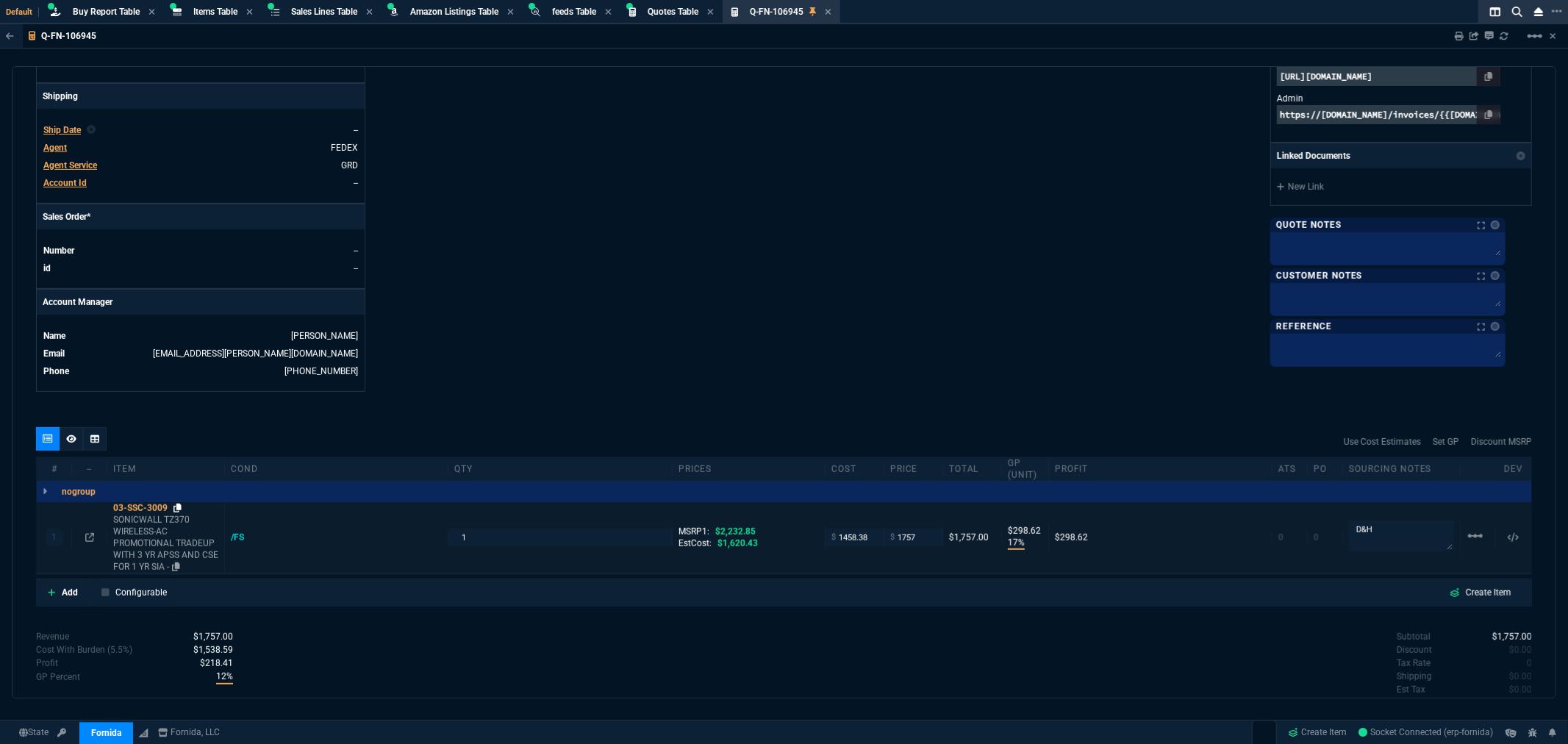
click at [181, 505] on icon at bounding box center [177, 508] width 8 height 9
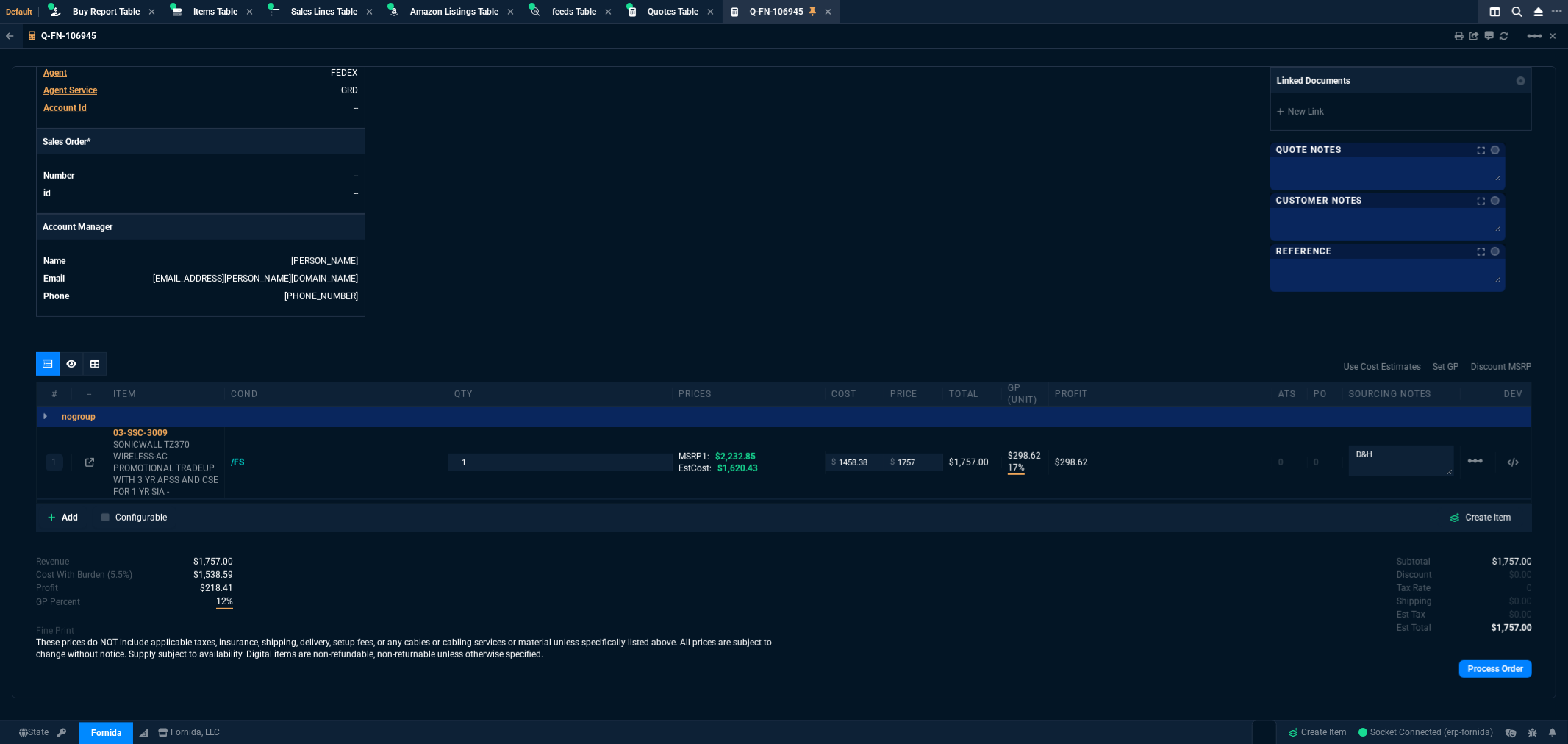
scroll to position [571, 0]
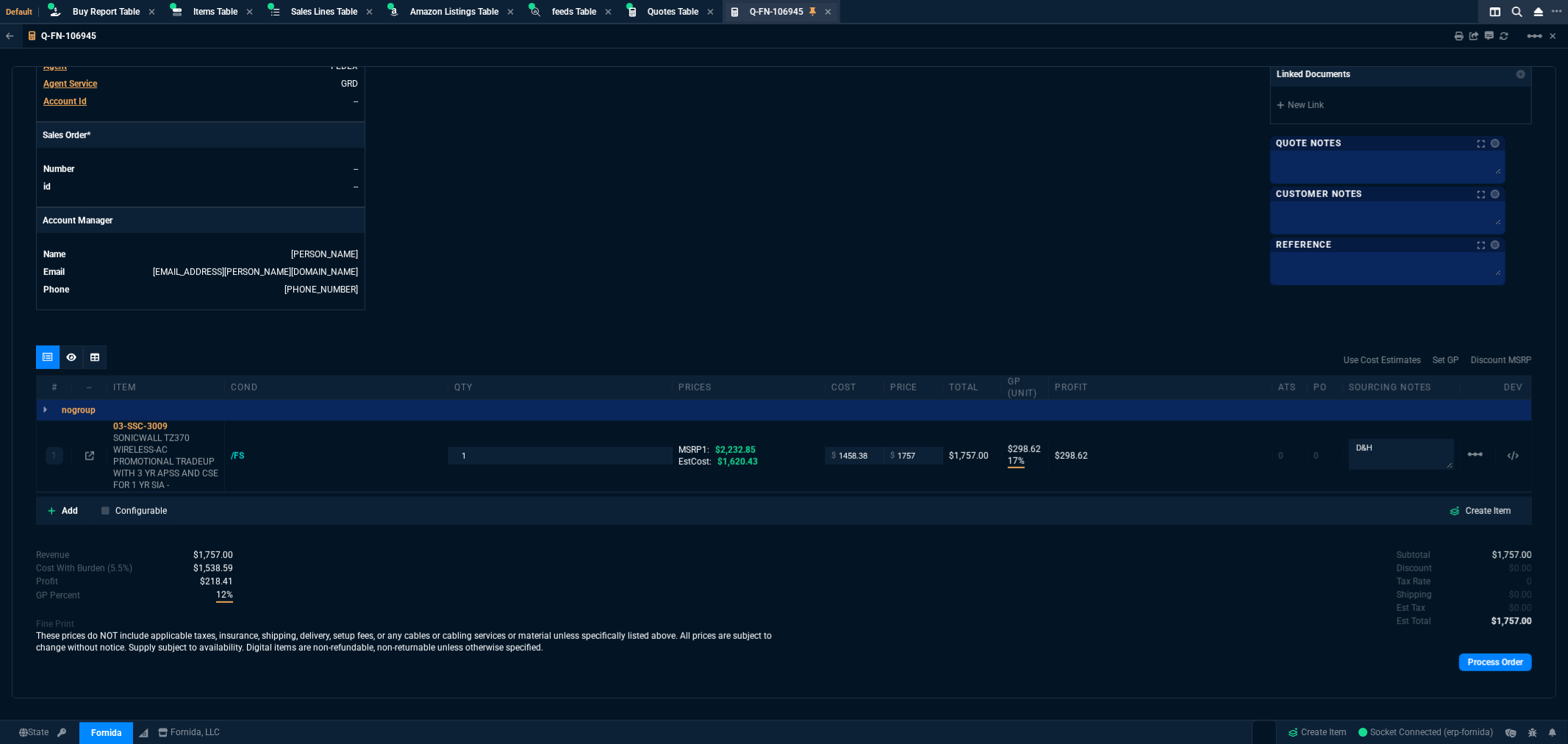
click at [826, 6] on div "Q-FN-106945 Quote" at bounding box center [791, 13] width 81 height 13
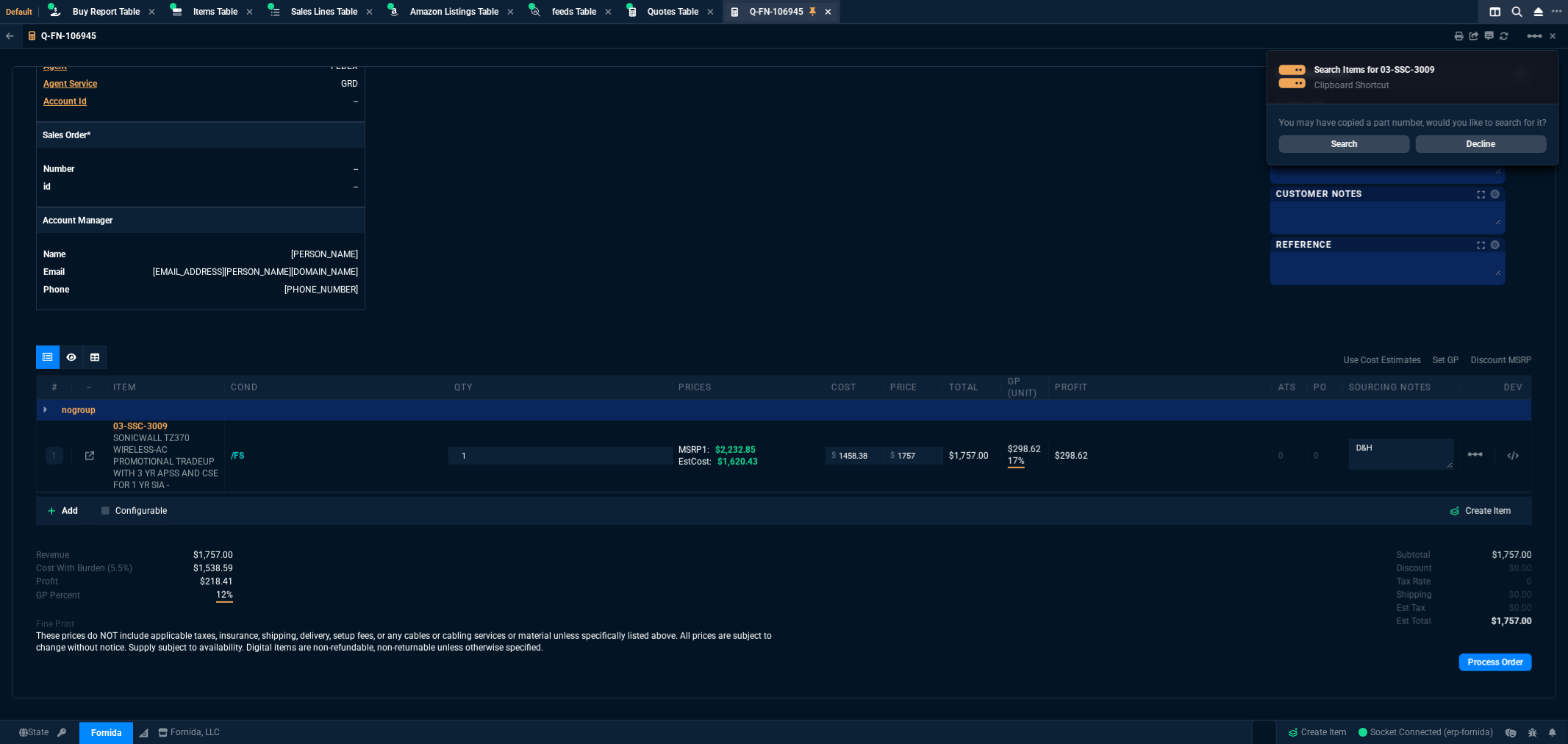
click at [831, 10] on icon at bounding box center [828, 12] width 6 height 9
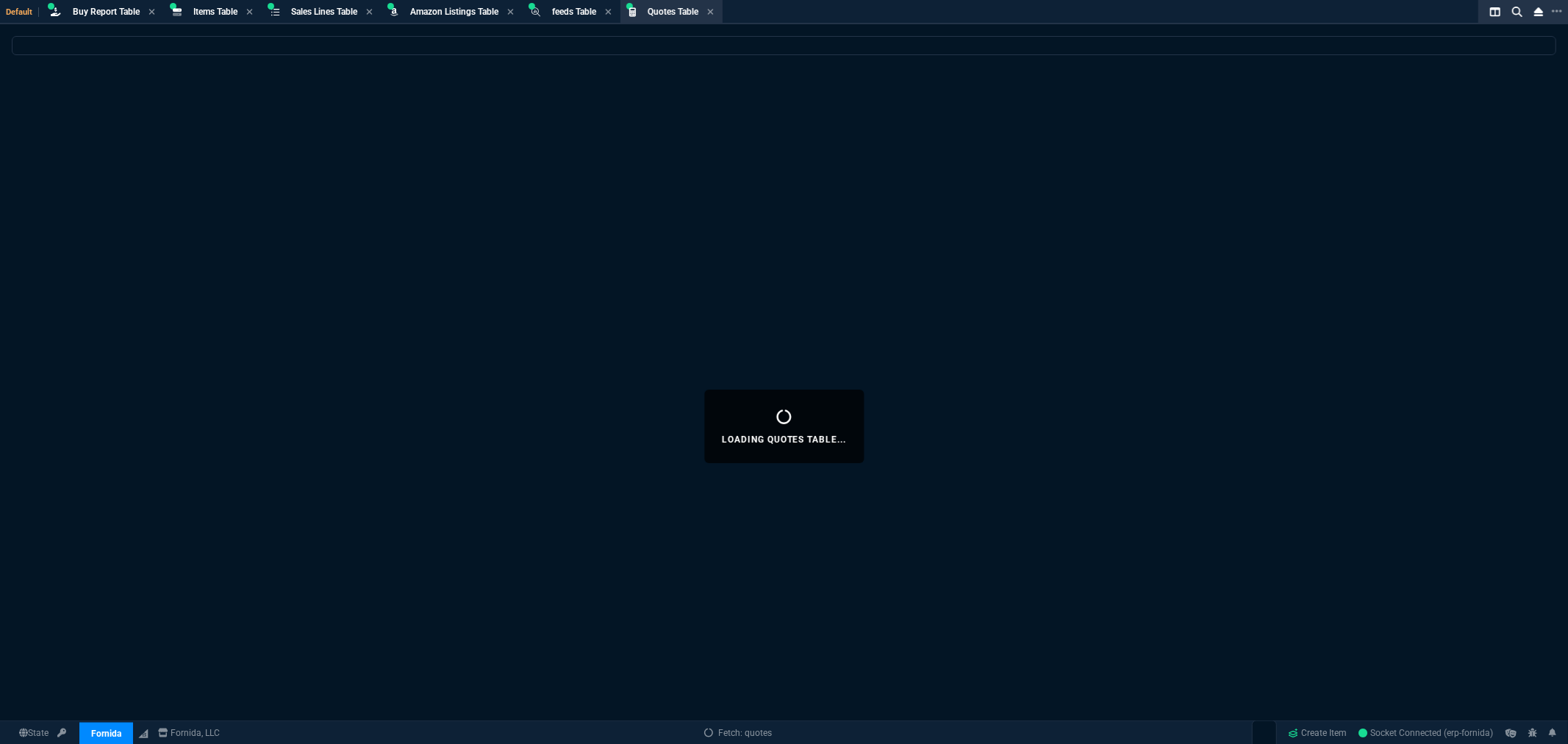
select select
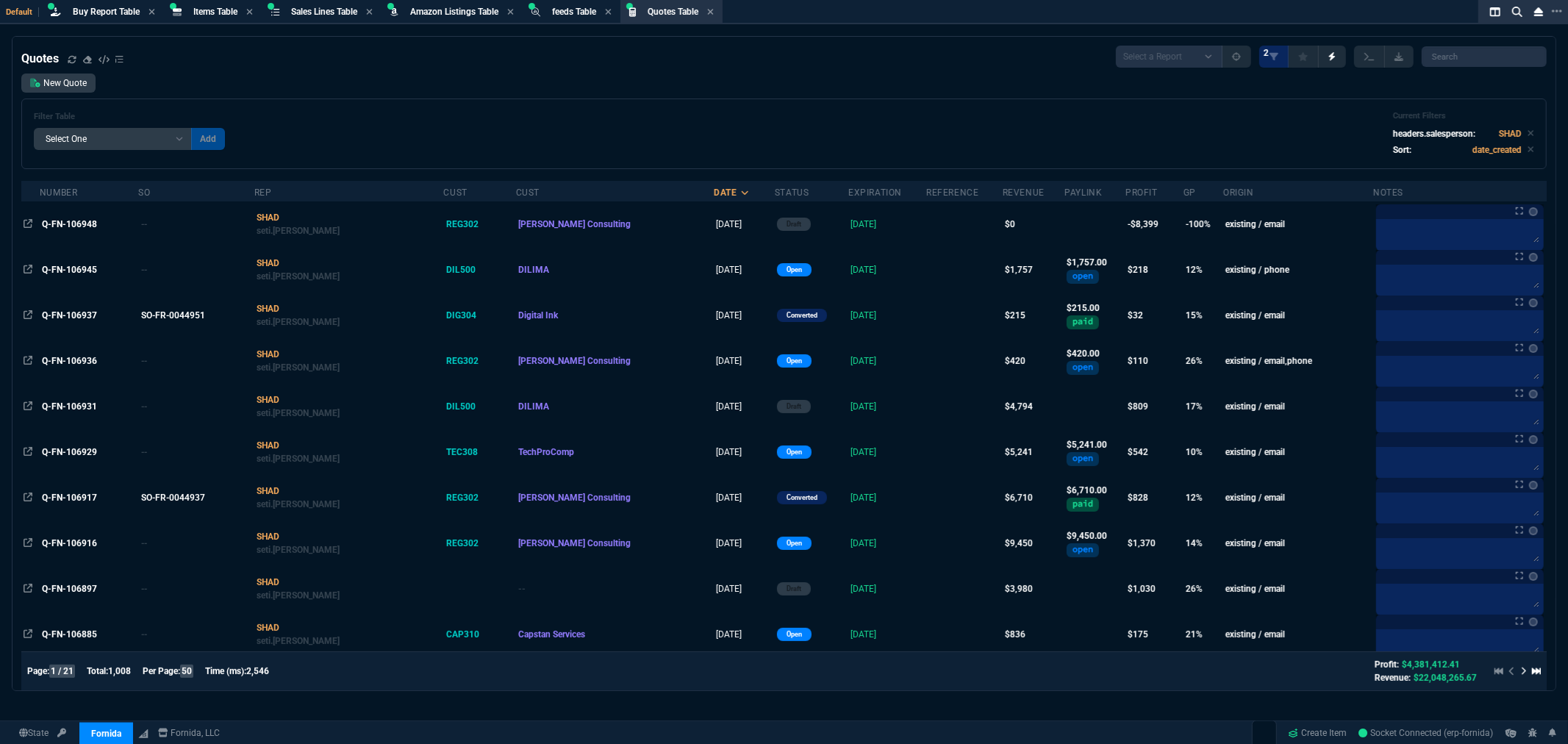
click at [74, 496] on span "Q-FN-106917" at bounding box center [69, 497] width 55 height 10
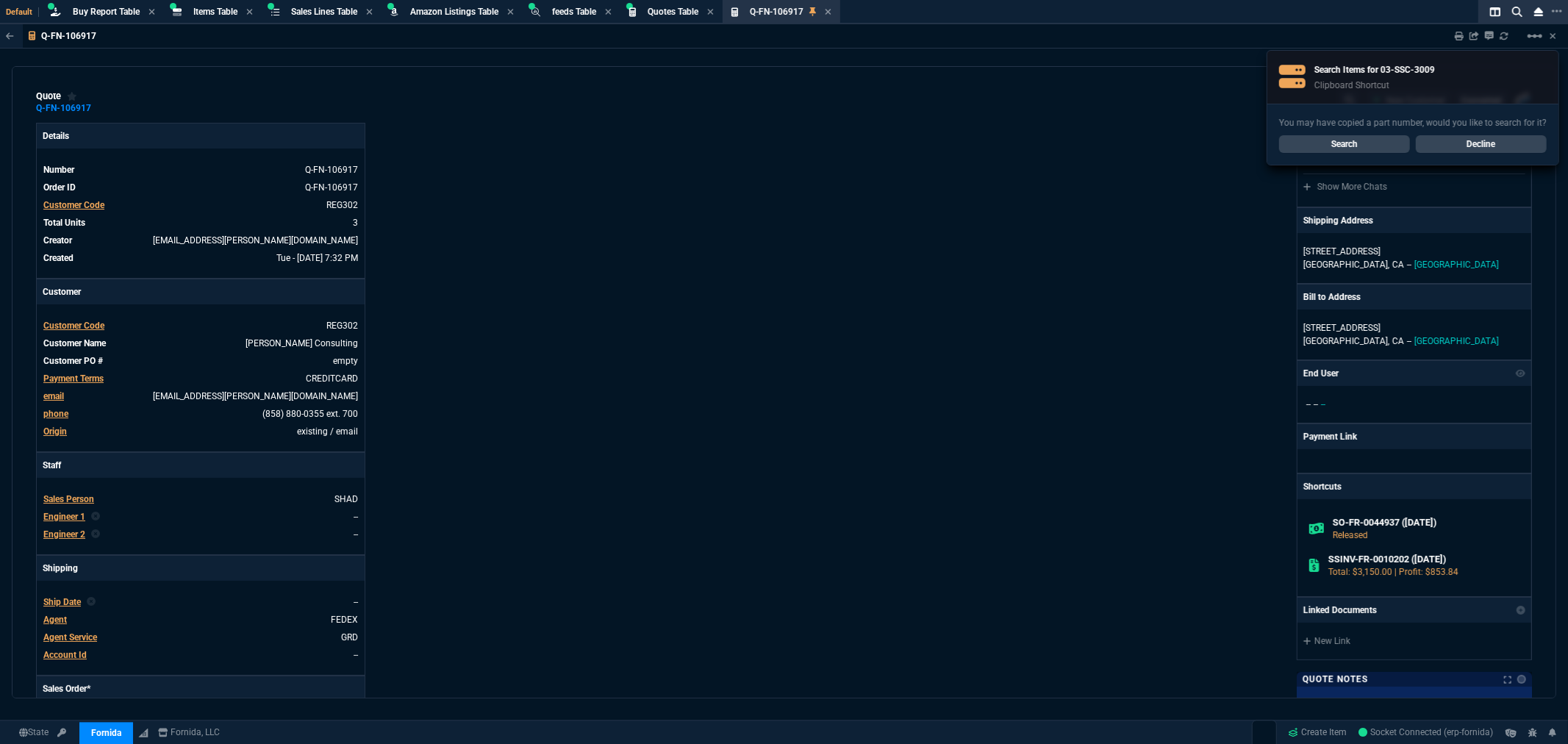
type input "19"
type input "597"
type input "15"
type input "269"
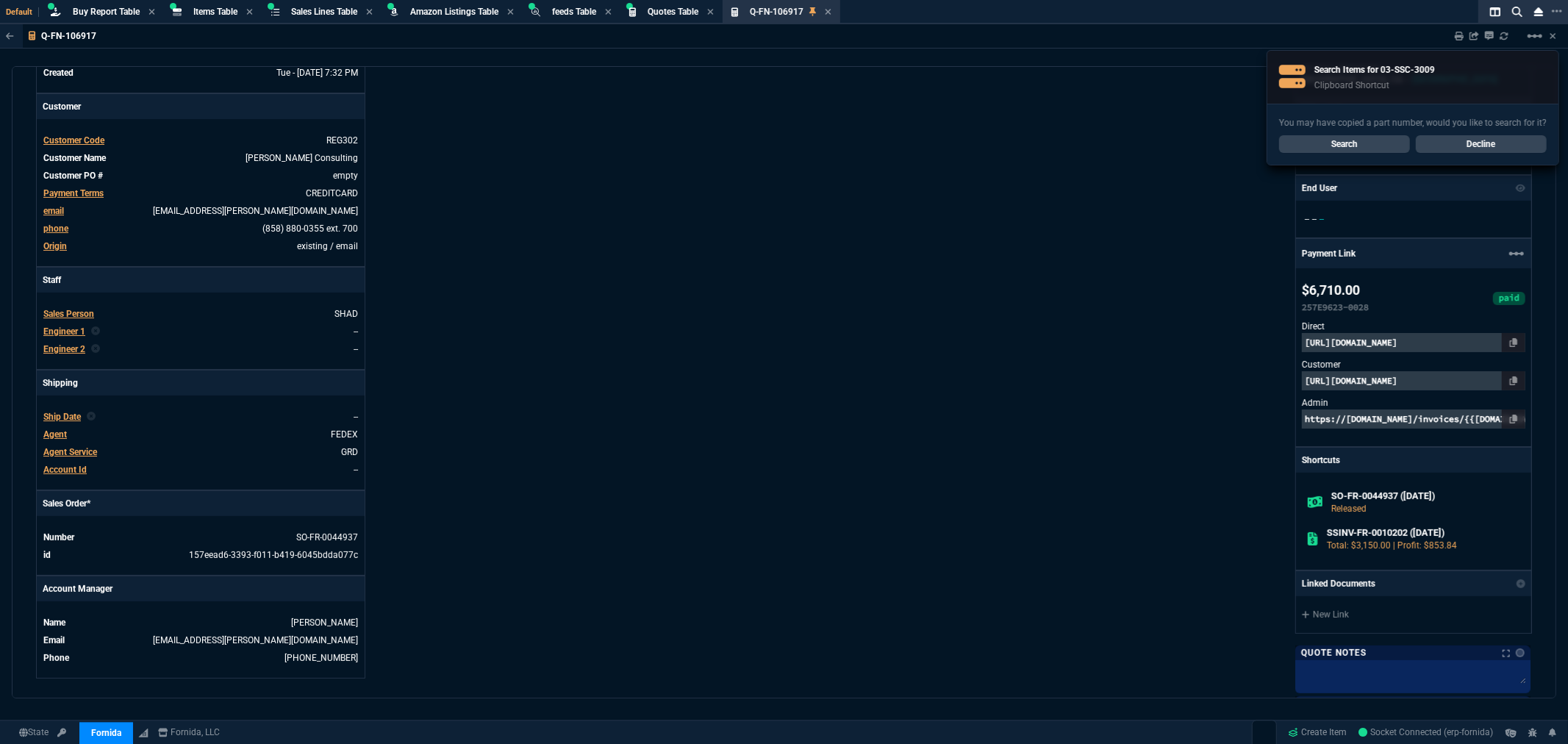
type input "3548.15"
type input "2268"
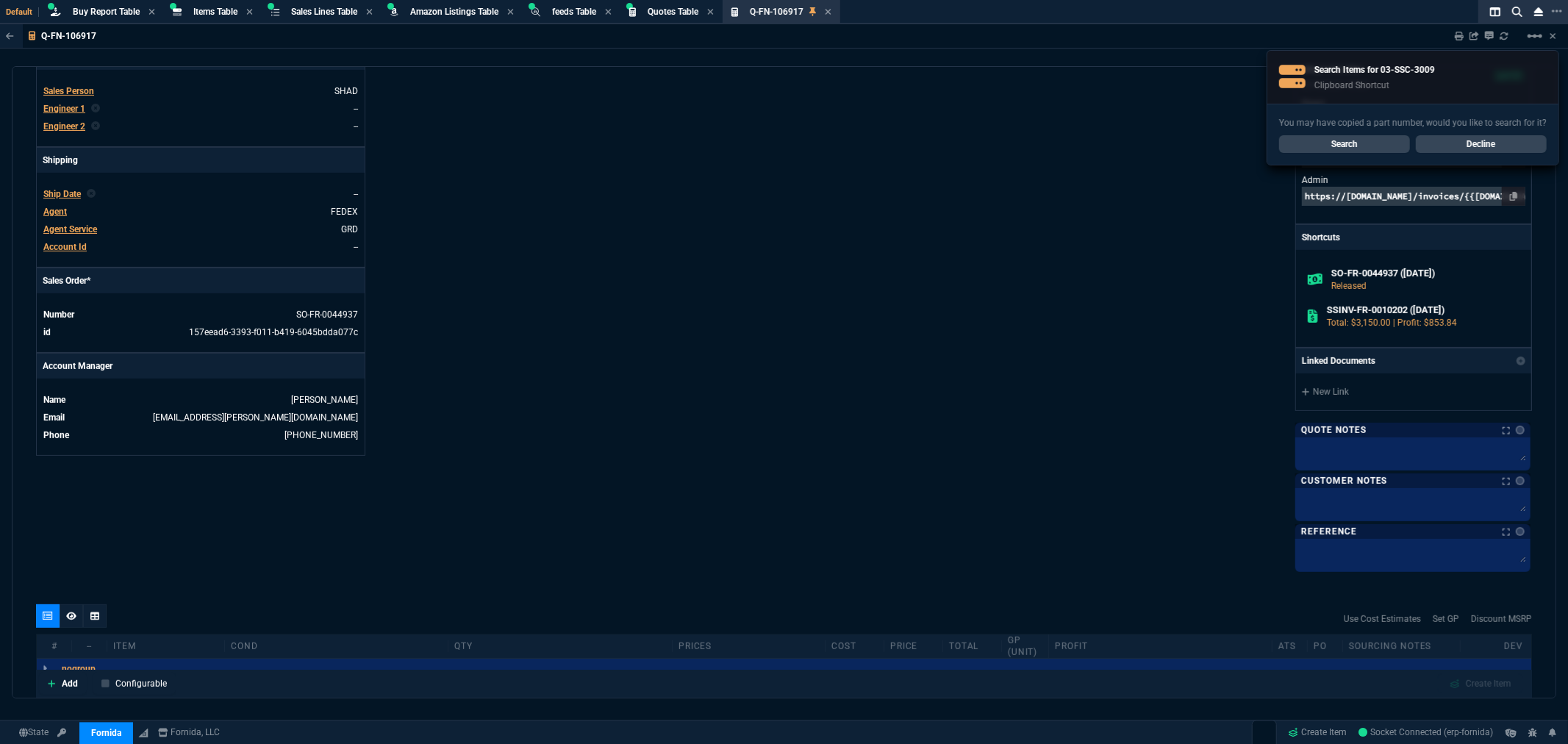
type input "11"
type input "22"
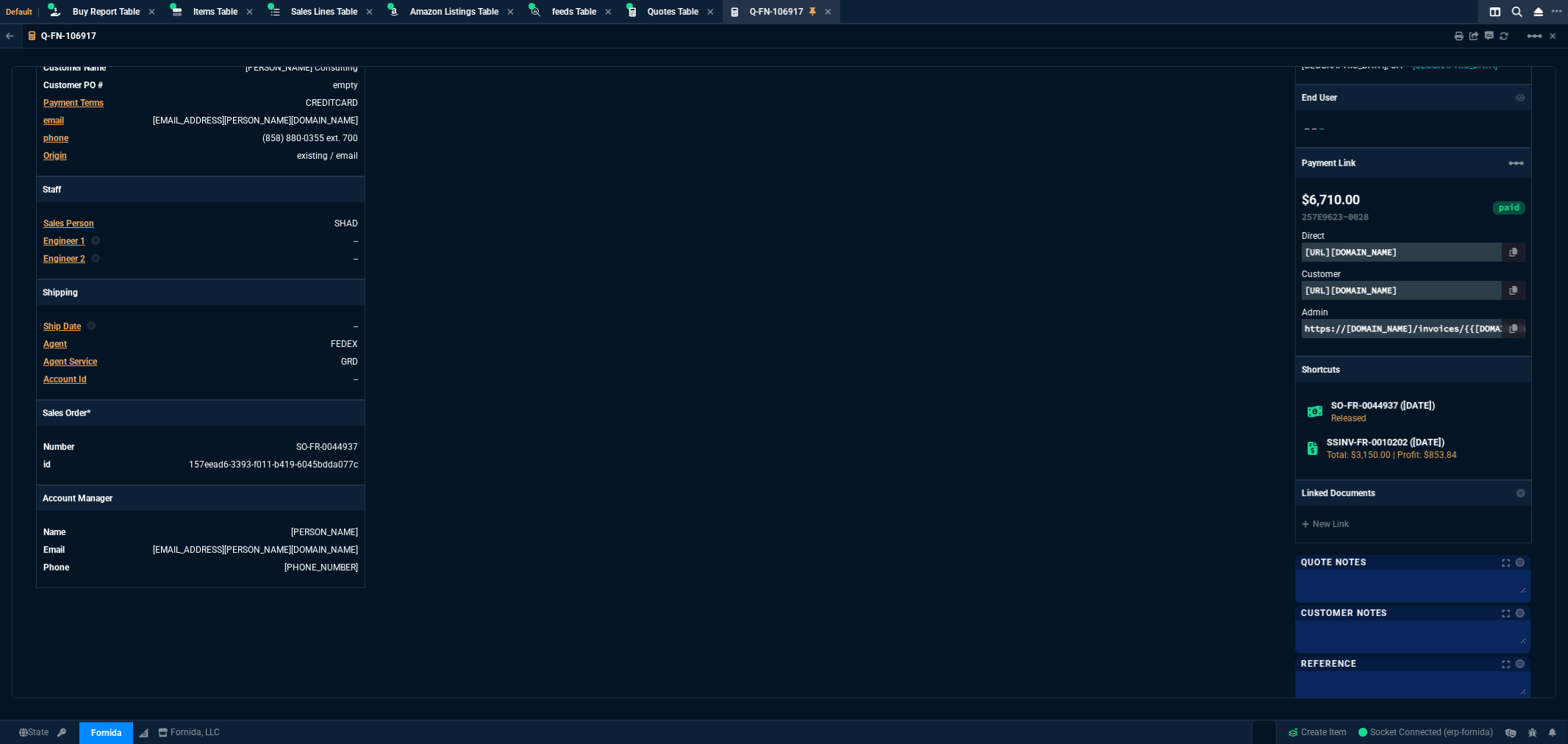
scroll to position [228, 0]
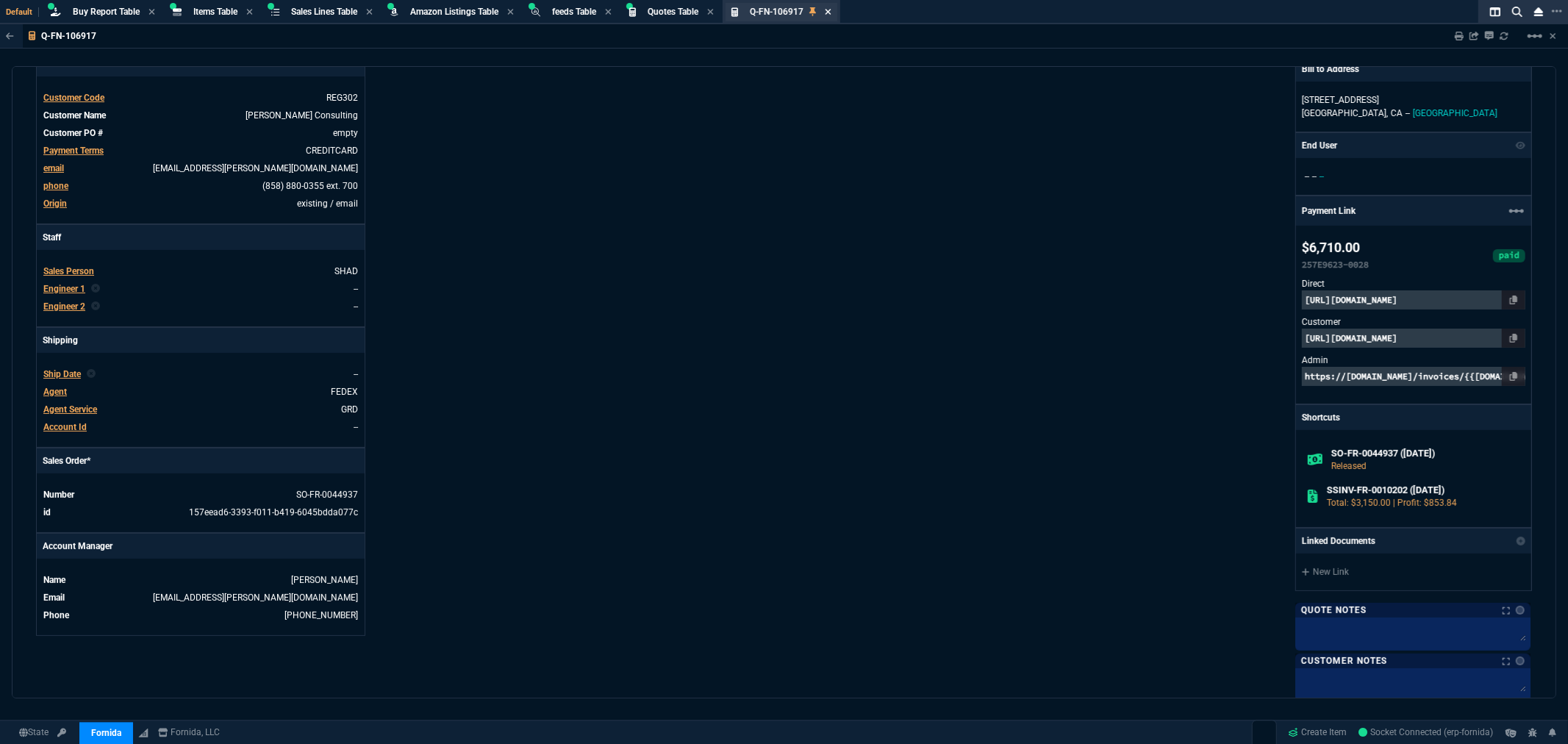
click at [831, 12] on icon at bounding box center [828, 12] width 6 height 6
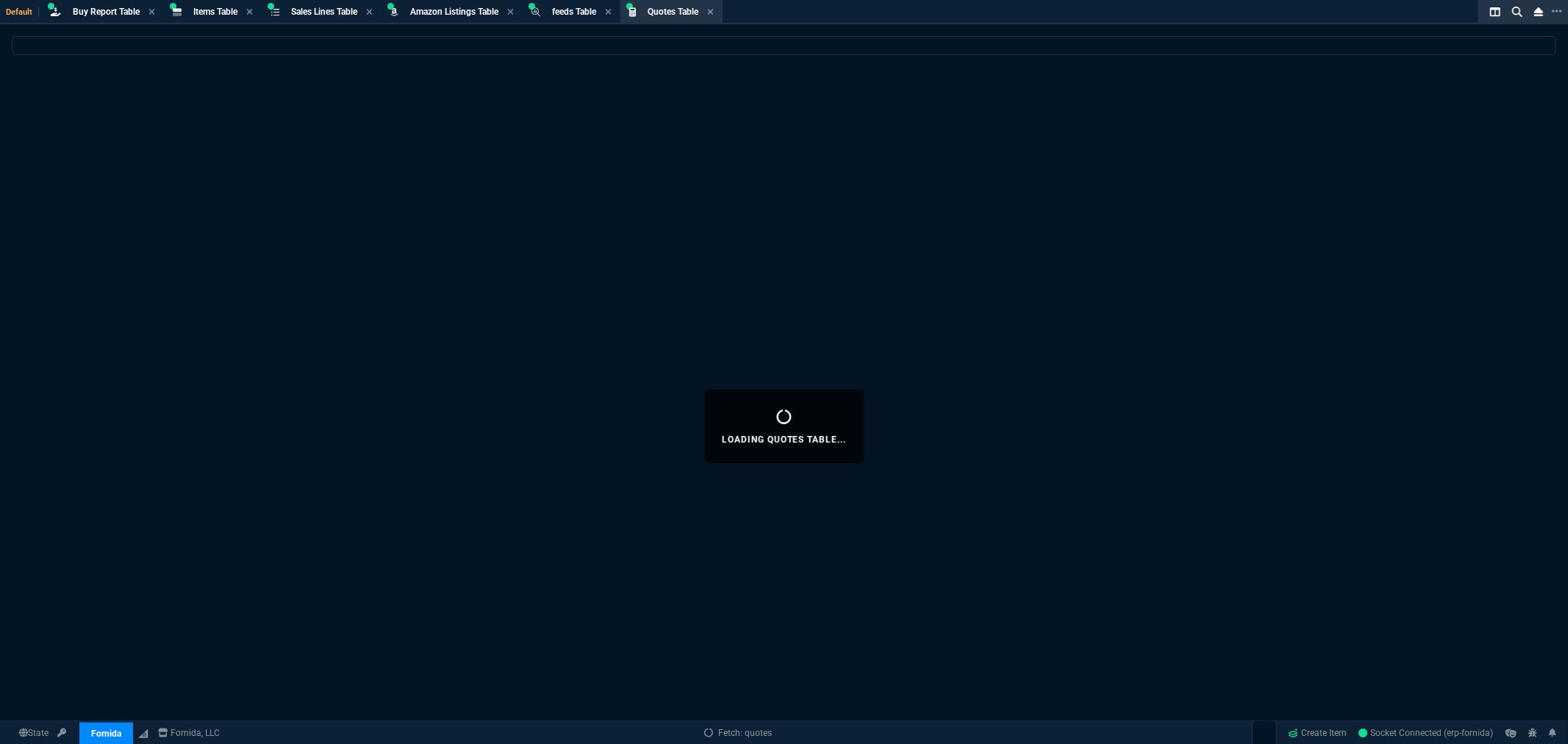
select select
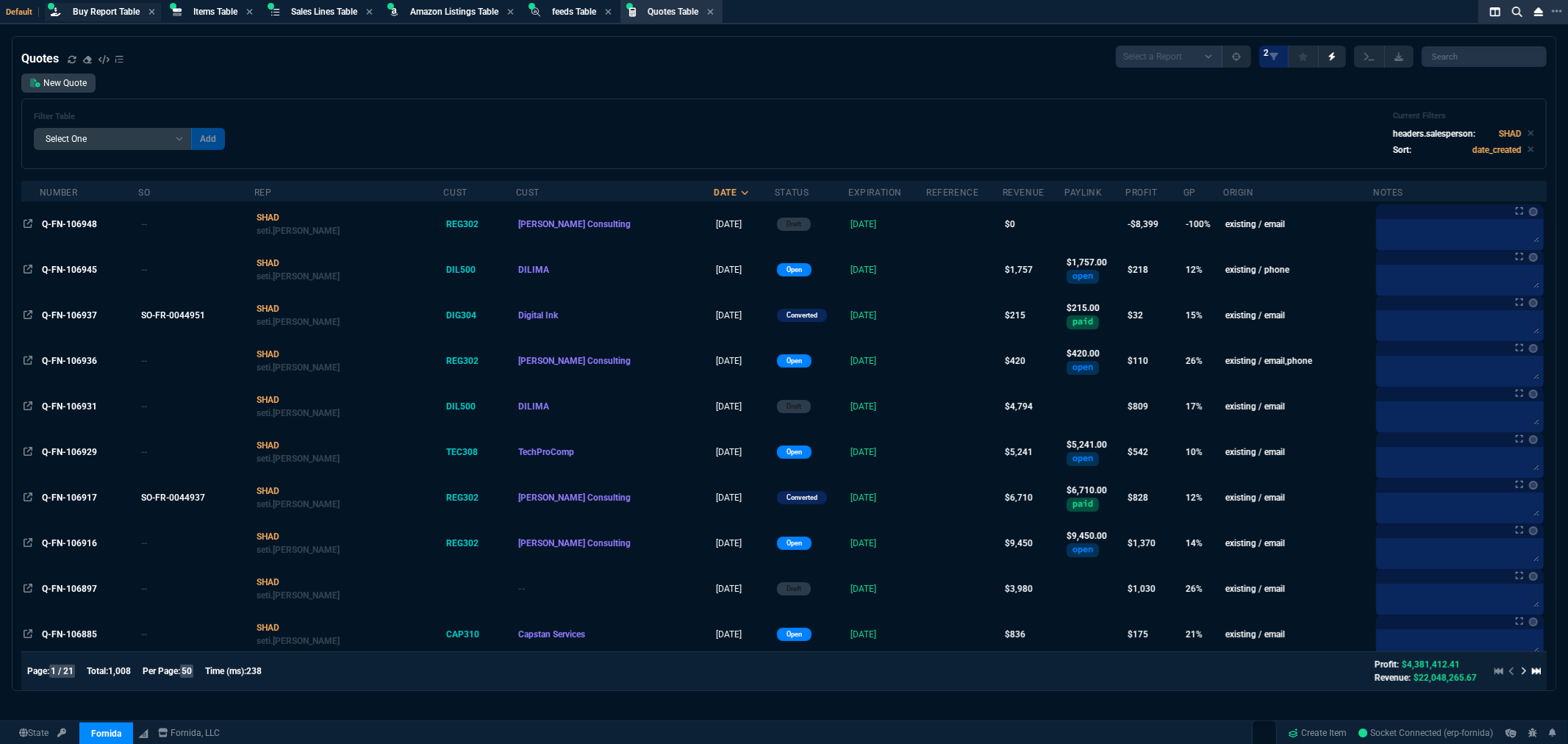
click at [110, 11] on span "Buy Report Table" at bounding box center [107, 11] width 67 height 10
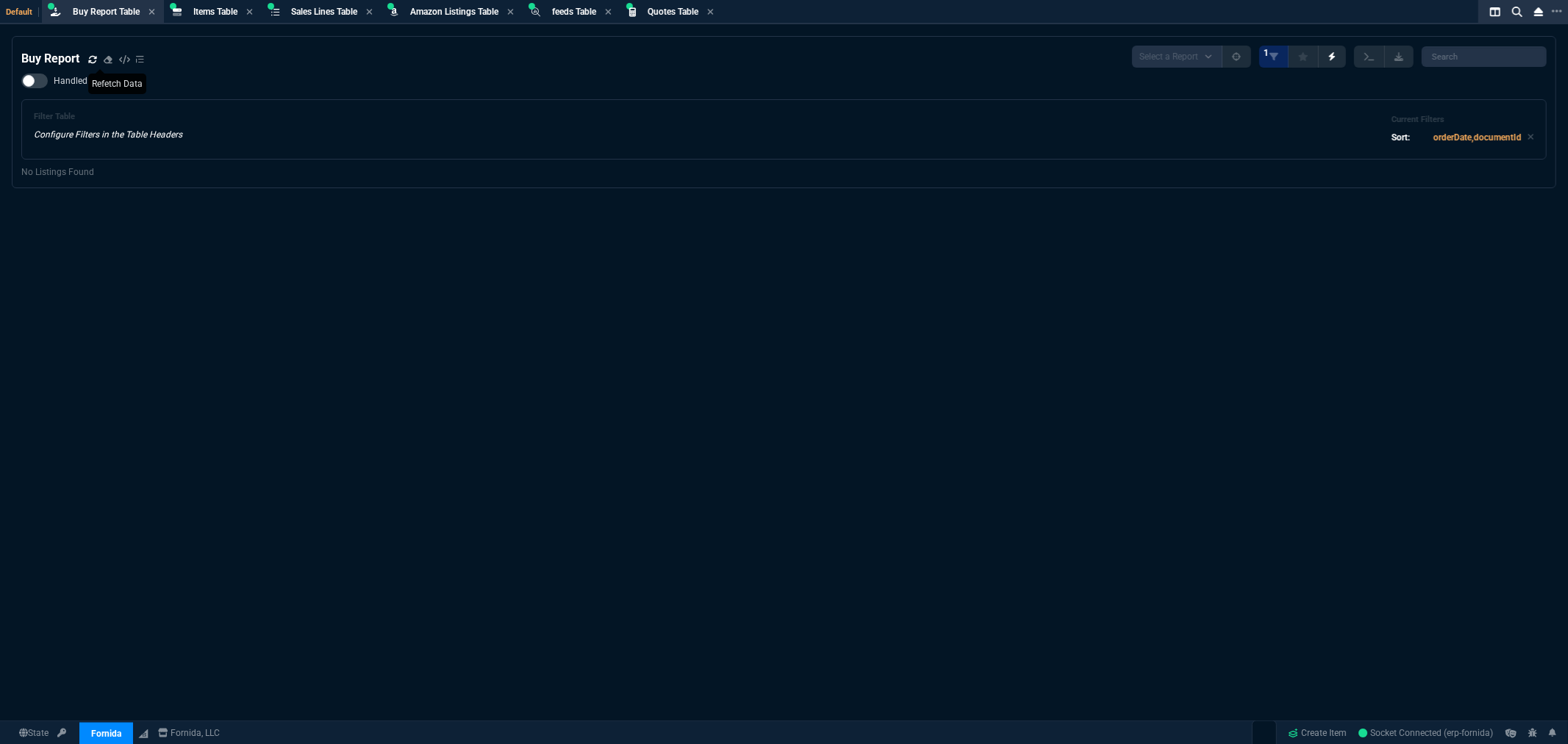
click at [90, 60] on icon at bounding box center [92, 59] width 8 height 7
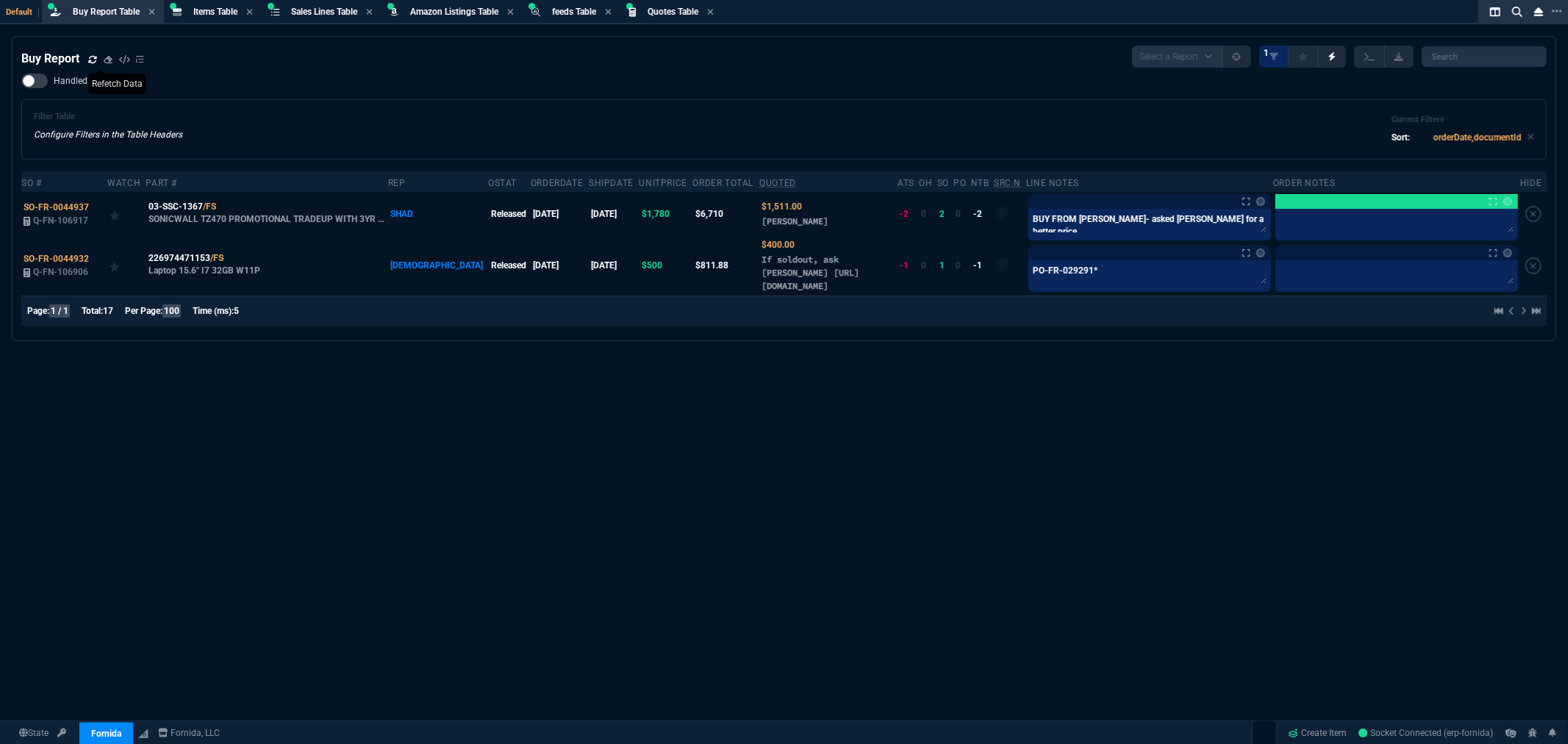
drag, startPoint x: 930, startPoint y: 478, endPoint x: 941, endPoint y: 476, distance: 11.2
click at [930, 478] on div "Buy Report Select a Report Not Purchased 1 Handled Filter Table Configure Filte…" at bounding box center [784, 426] width 1568 height 780
click at [1148, 464] on div "Buy Report Select a Report Not Purchased 1 Handled Filter Table Configure Filte…" at bounding box center [784, 426] width 1568 height 780
click at [724, 80] on div "Handled Filter Table Configure Filters in the Table Headers Current Filters Sor…" at bounding box center [784, 116] width 1526 height 86
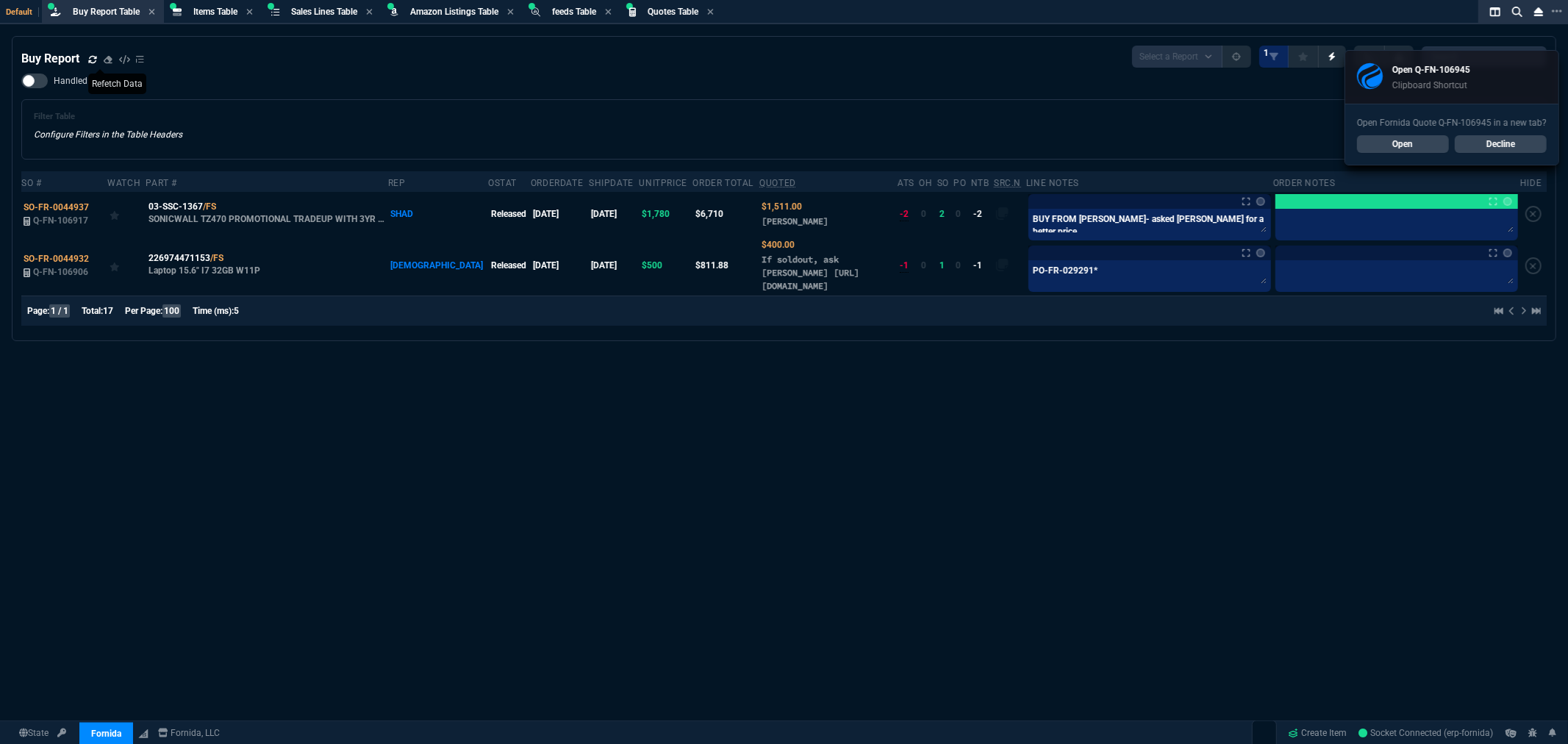
click at [1399, 140] on link "Open" at bounding box center [1403, 145] width 92 height 18
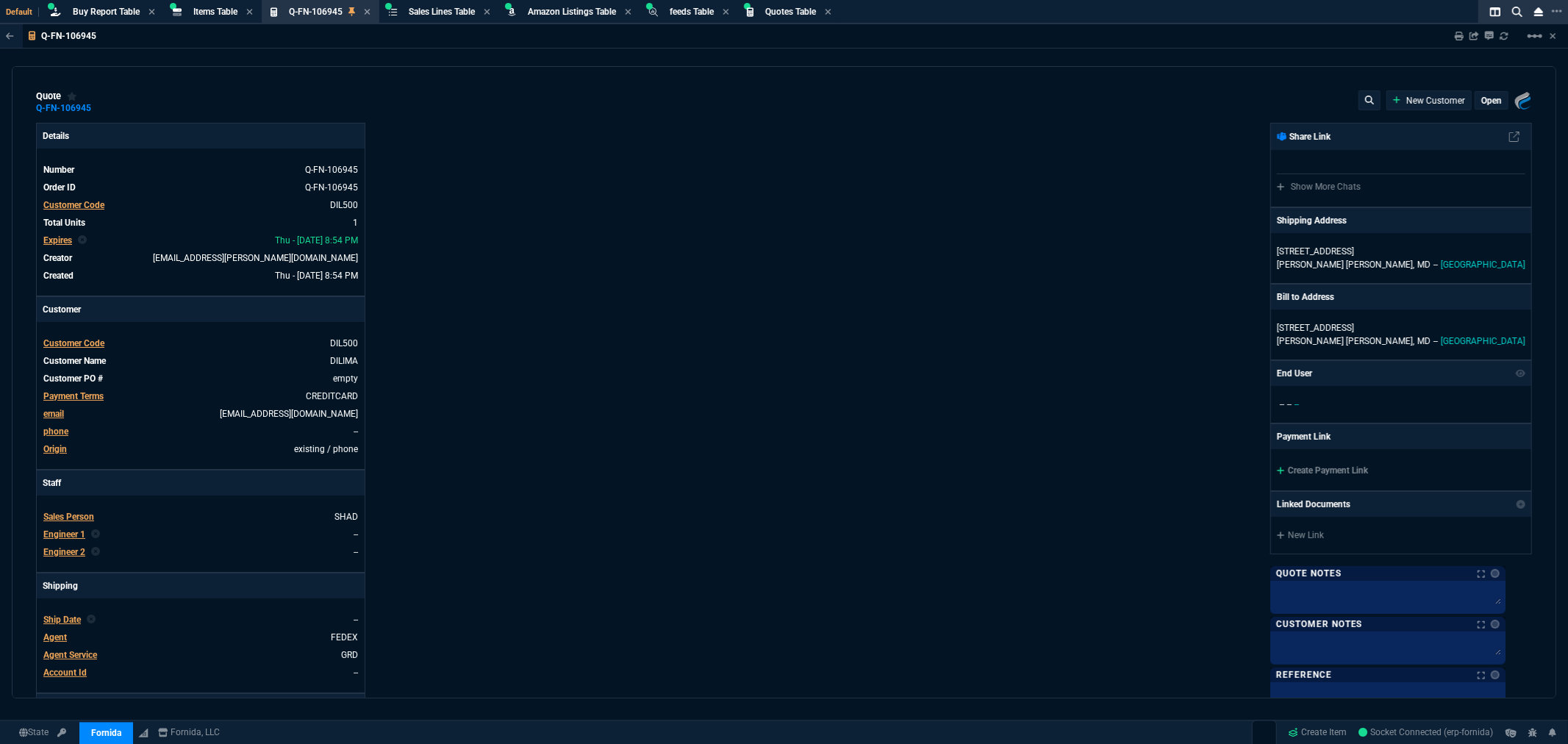
type input "17"
type input "299"
type input "21"
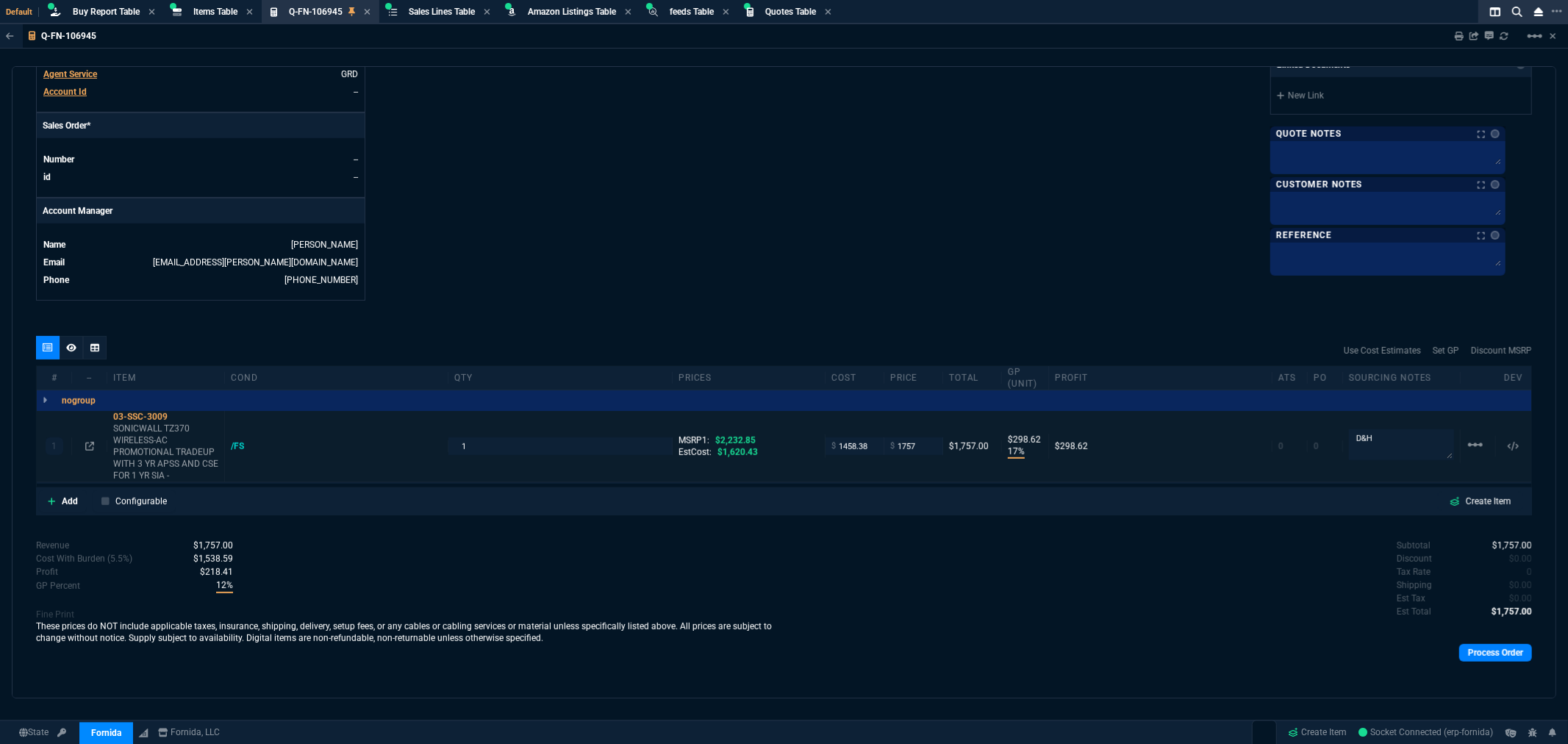
scroll to position [590, 0]
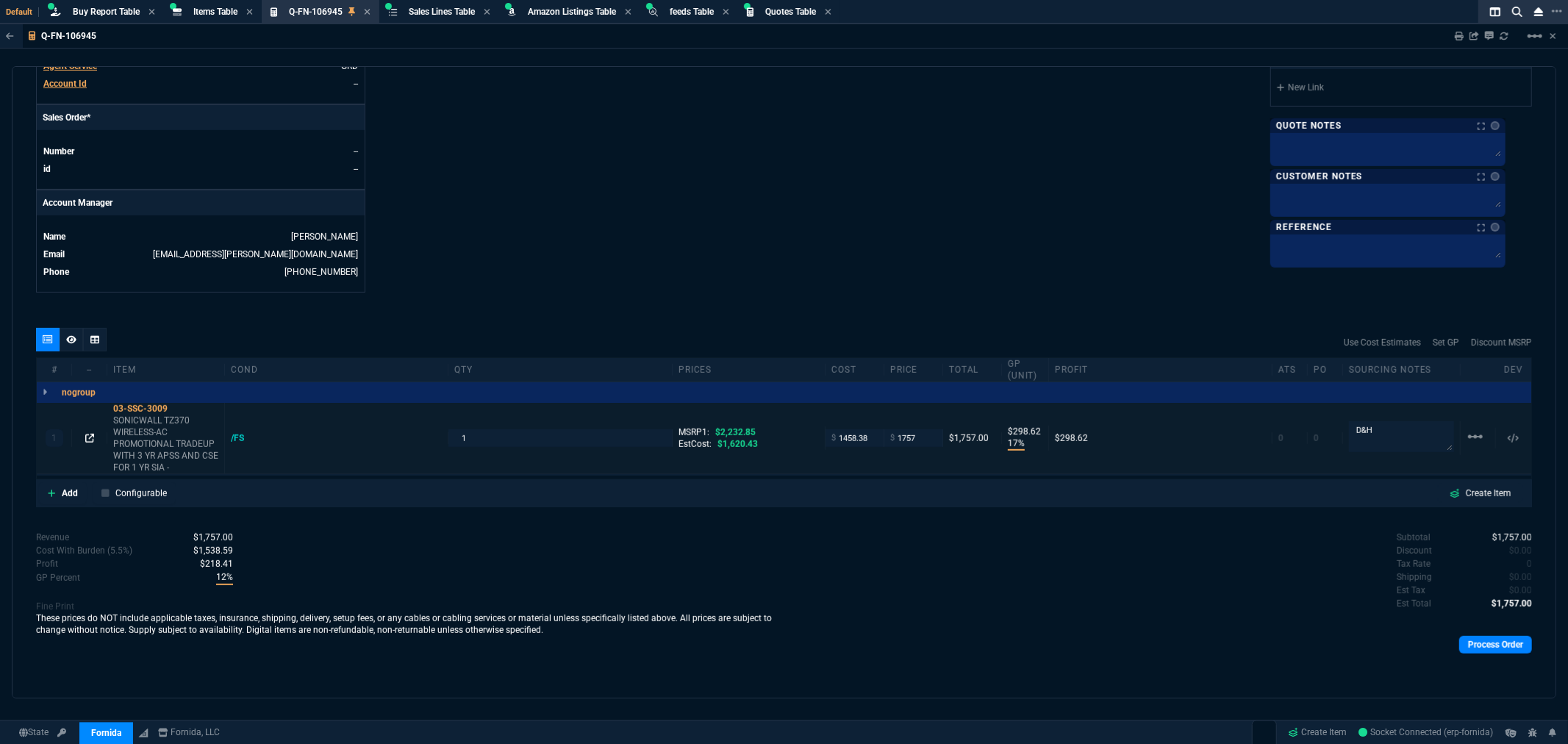
click at [90, 436] on icon at bounding box center [89, 438] width 9 height 9
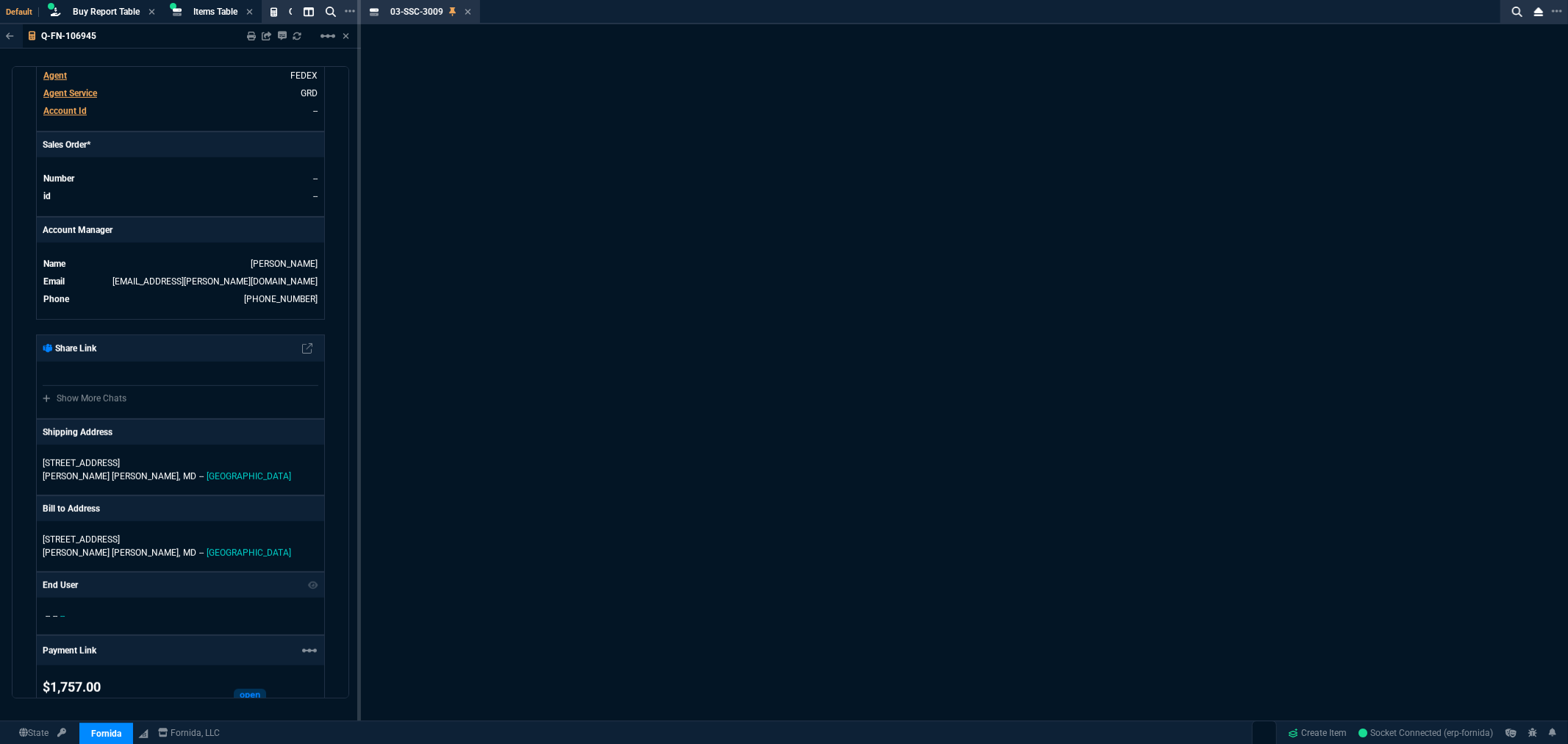
scroll to position [611, 0]
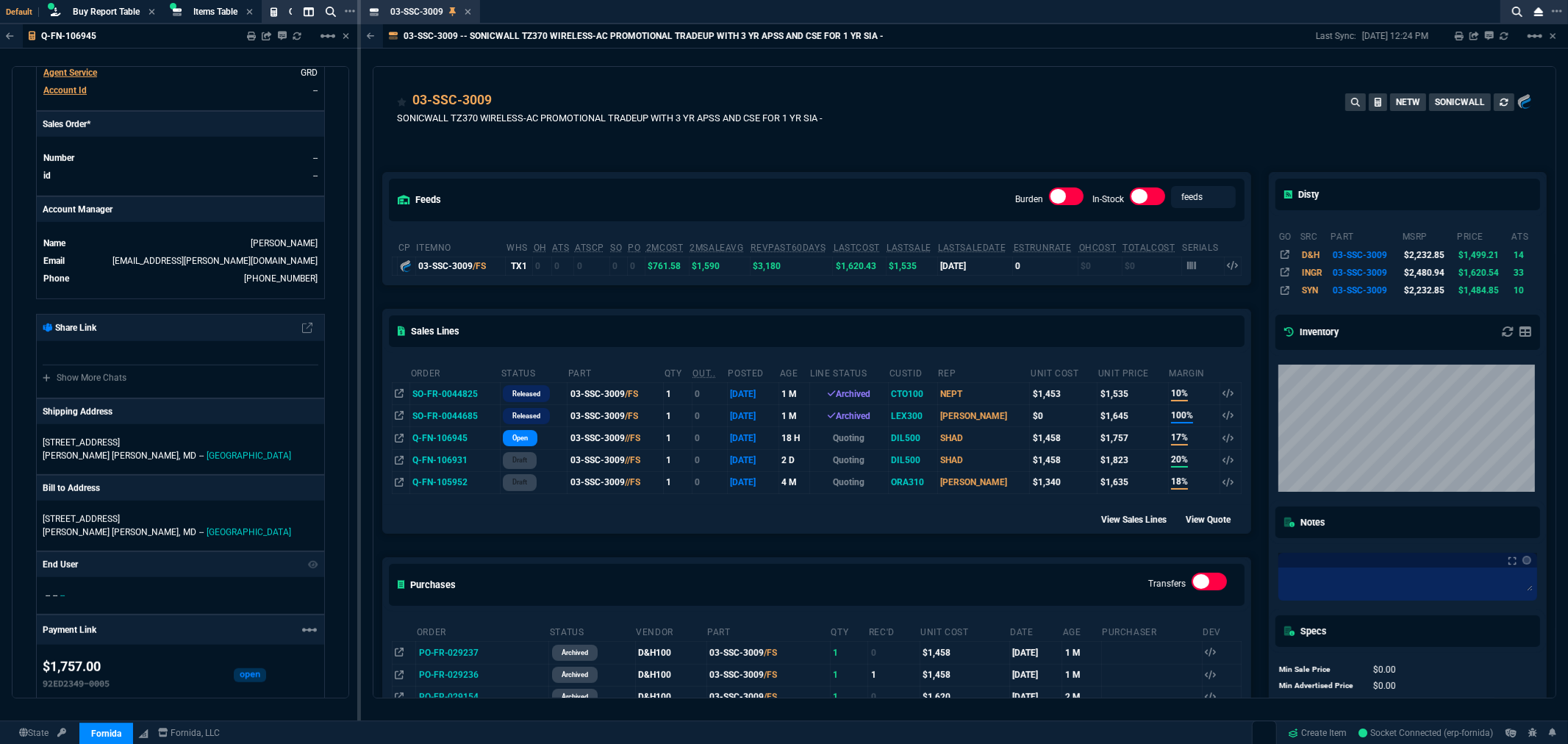
click at [468, 8] on icon at bounding box center [467, 12] width 6 height 9
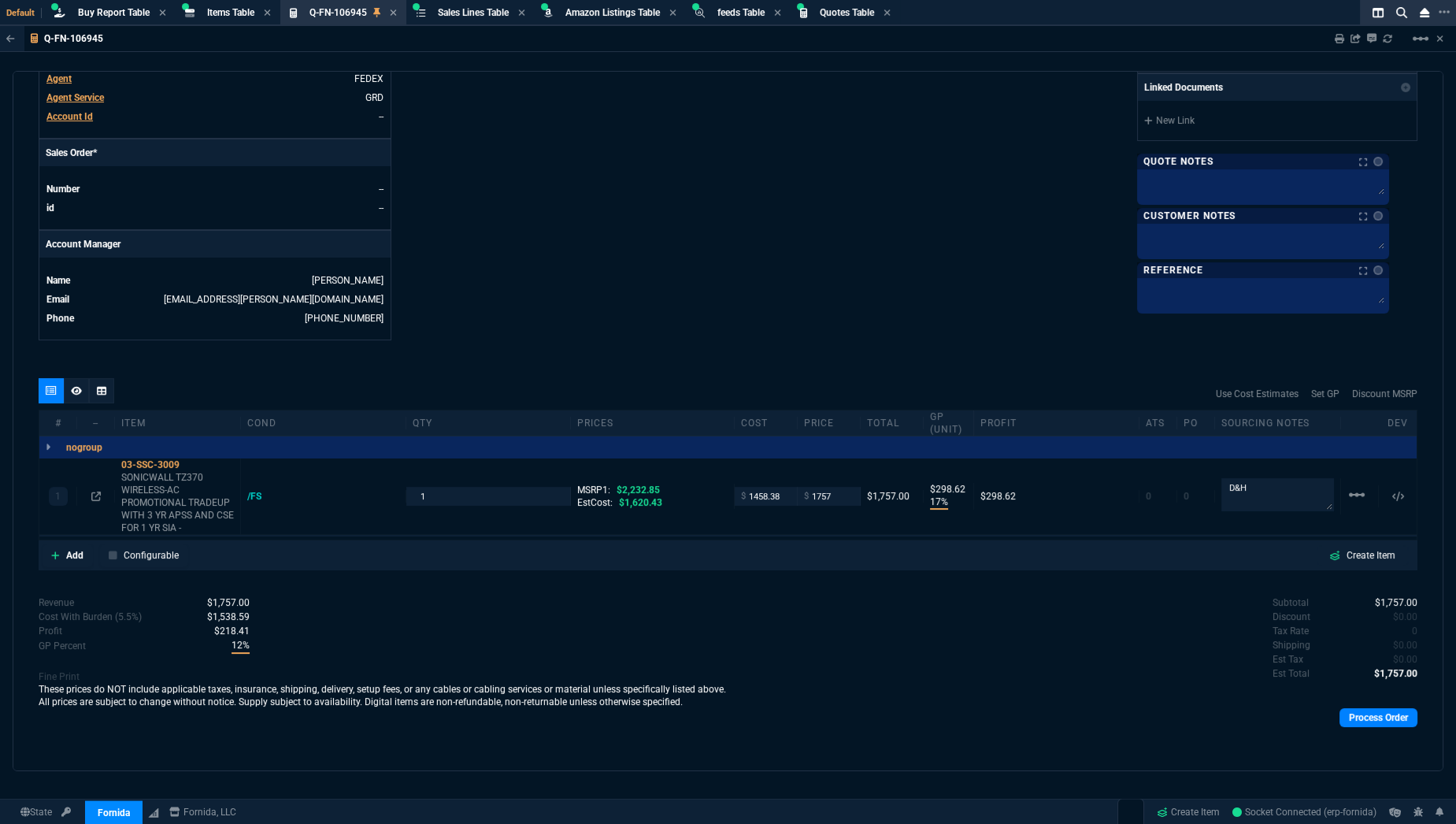
scroll to position [602, 0]
